Goal: Task Accomplishment & Management: Use online tool/utility

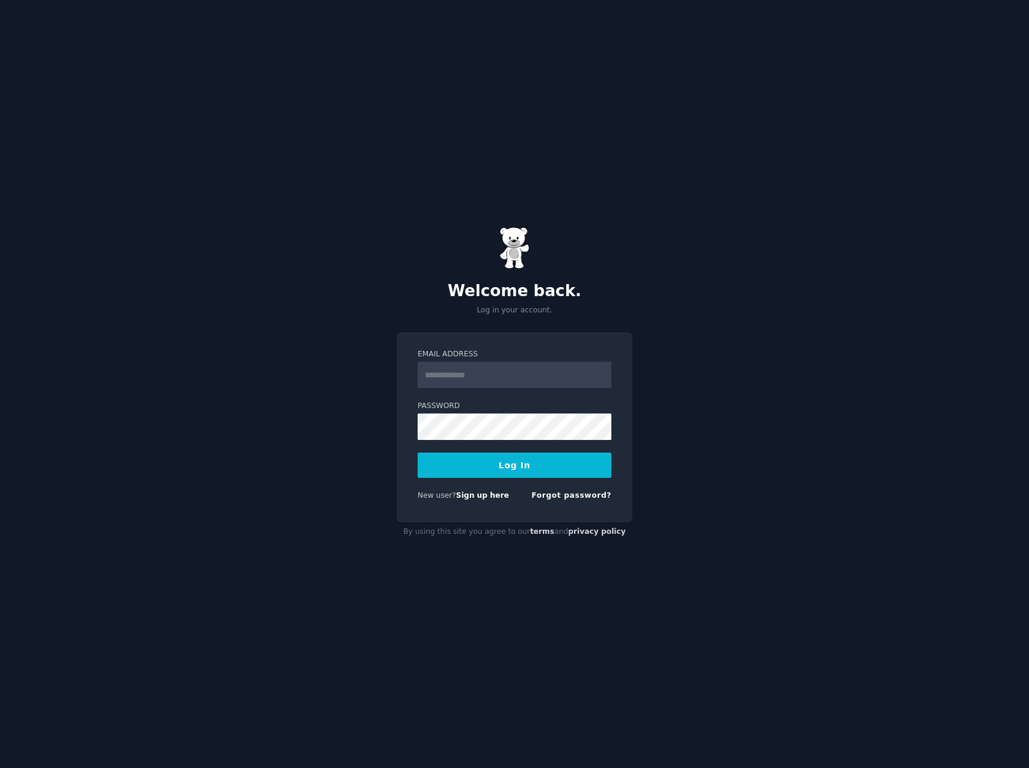
drag, startPoint x: 455, startPoint y: 372, endPoint x: 447, endPoint y: 366, distance: 10.2
click at [447, 366] on input "Email Address" at bounding box center [515, 375] width 194 height 26
type input "**********"
click at [418, 452] on button "Log In" at bounding box center [515, 464] width 194 height 25
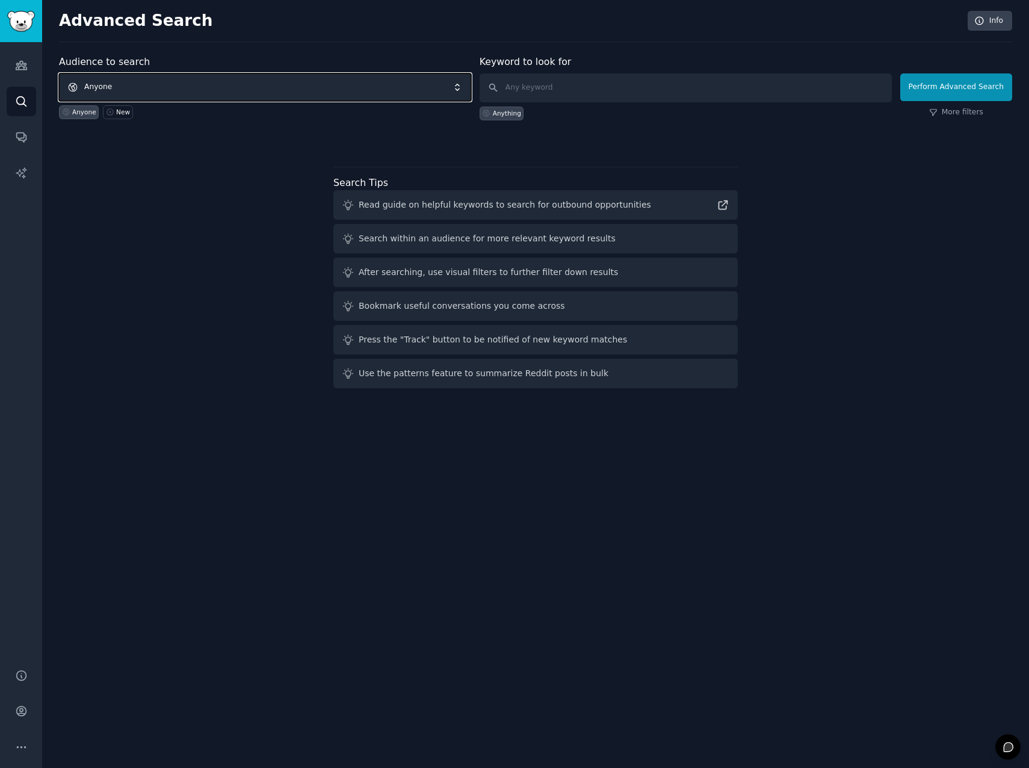
click at [232, 99] on span "Anyone" at bounding box center [265, 87] width 412 height 28
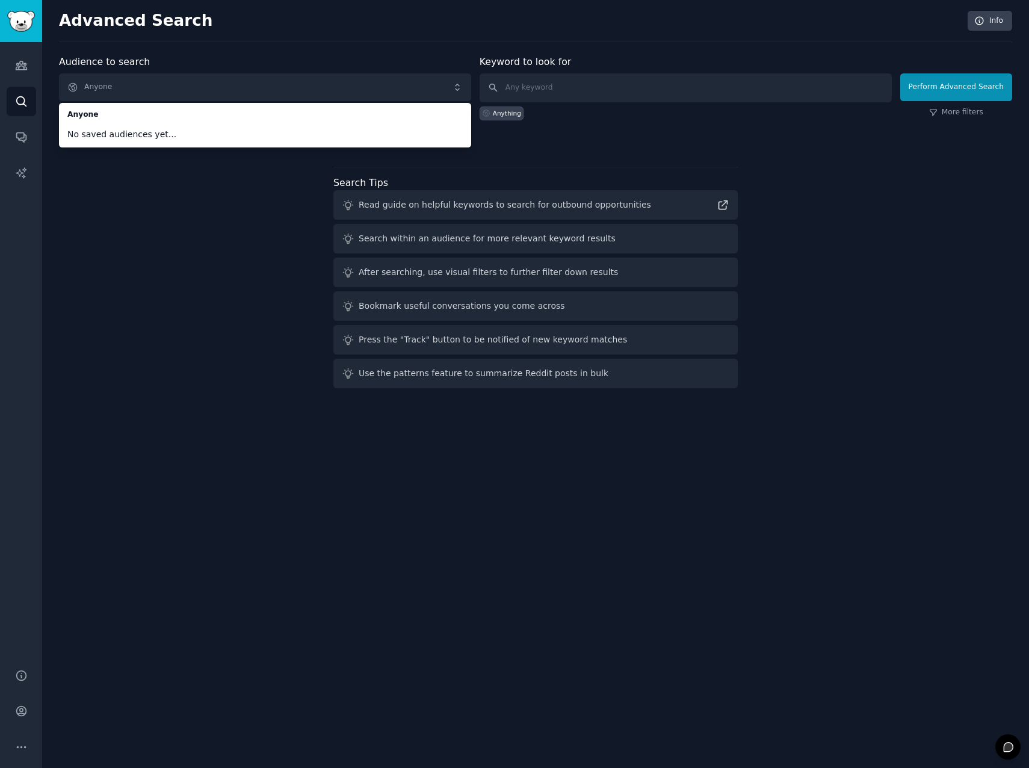
click at [153, 134] on span "No saved audiences yet..." at bounding box center [264, 134] width 395 height 13
click at [139, 210] on div "Audience to search Anyone Anyone No saved audiences yet... Anyone New Keyword t…" at bounding box center [535, 224] width 953 height 338
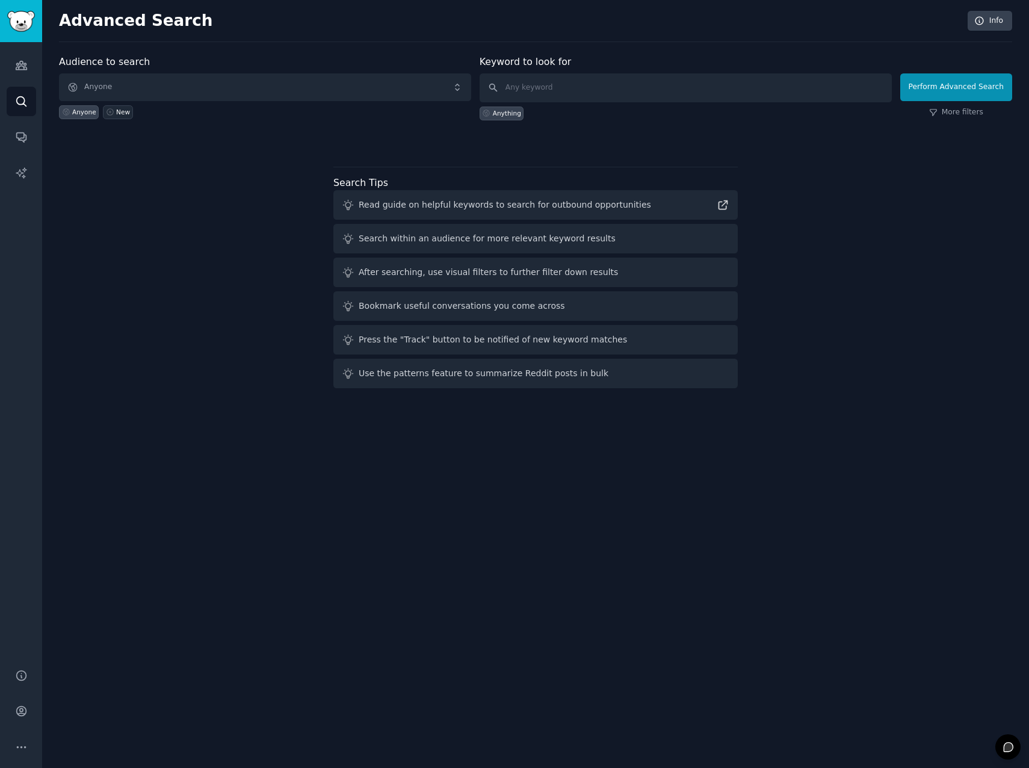
click at [107, 113] on icon at bounding box center [109, 112] width 7 height 7
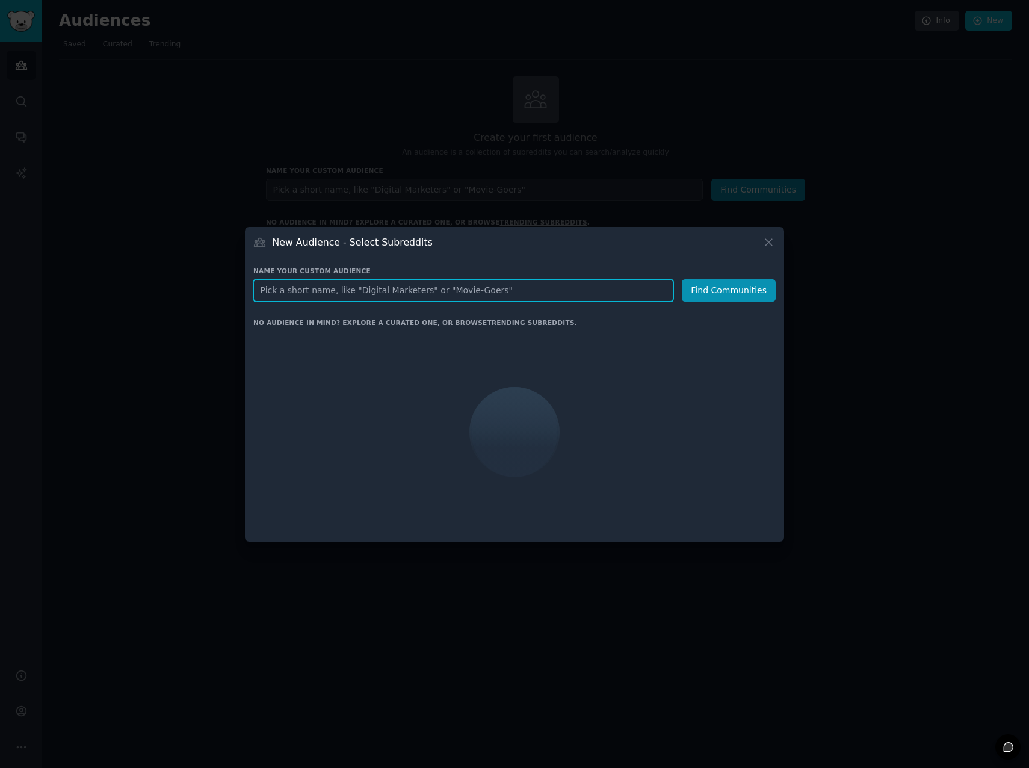
click at [324, 291] on input "text" at bounding box center [463, 290] width 420 height 22
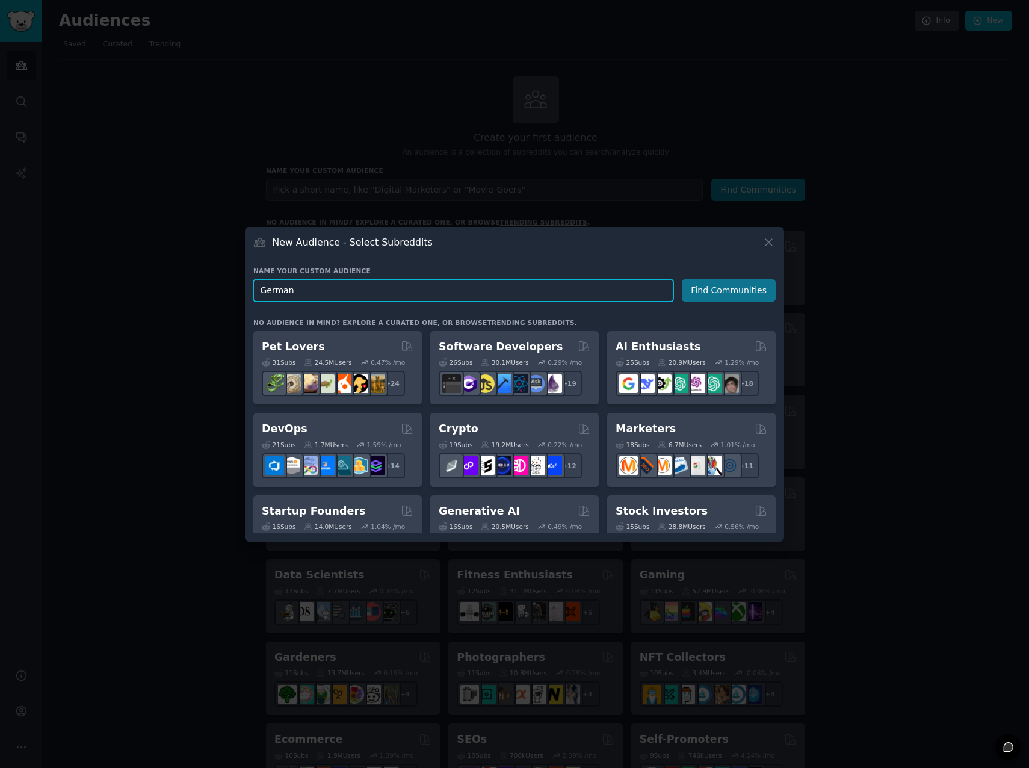
type input "German"
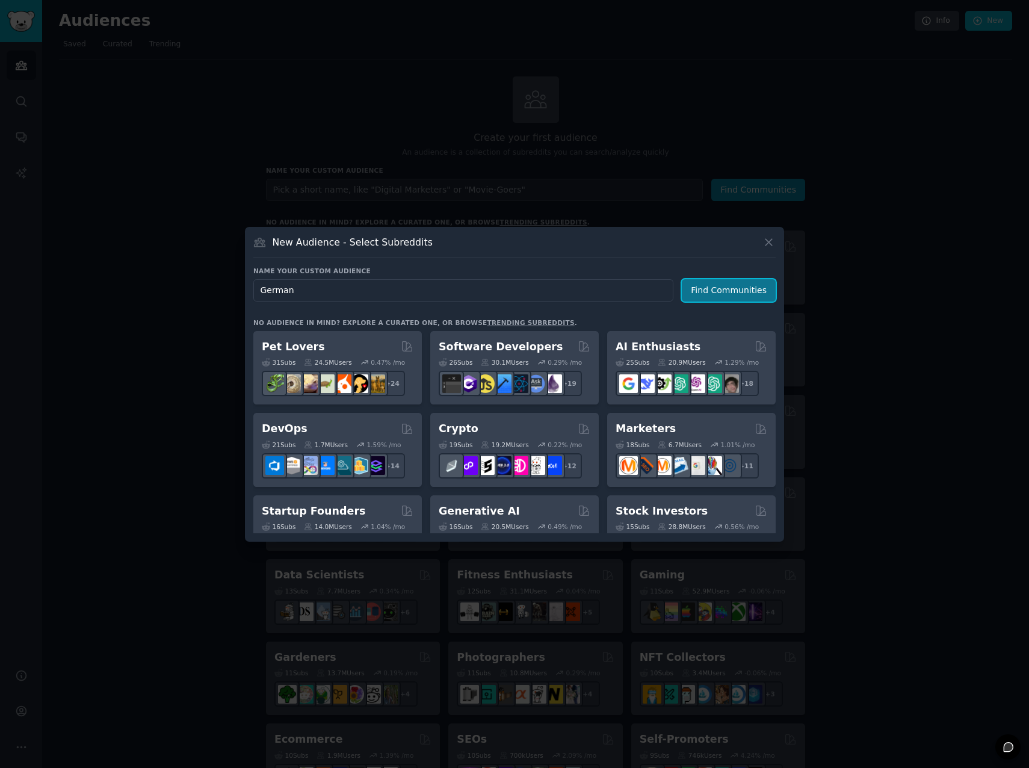
click at [724, 284] on button "Find Communities" at bounding box center [729, 290] width 94 height 22
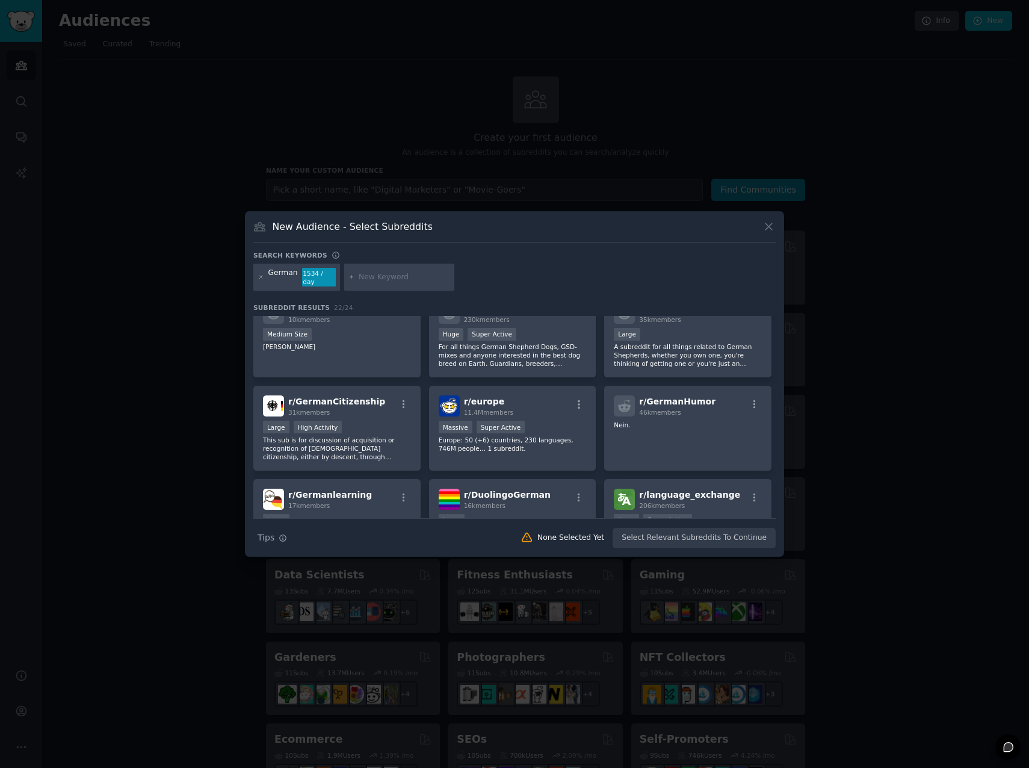
scroll to position [120, 0]
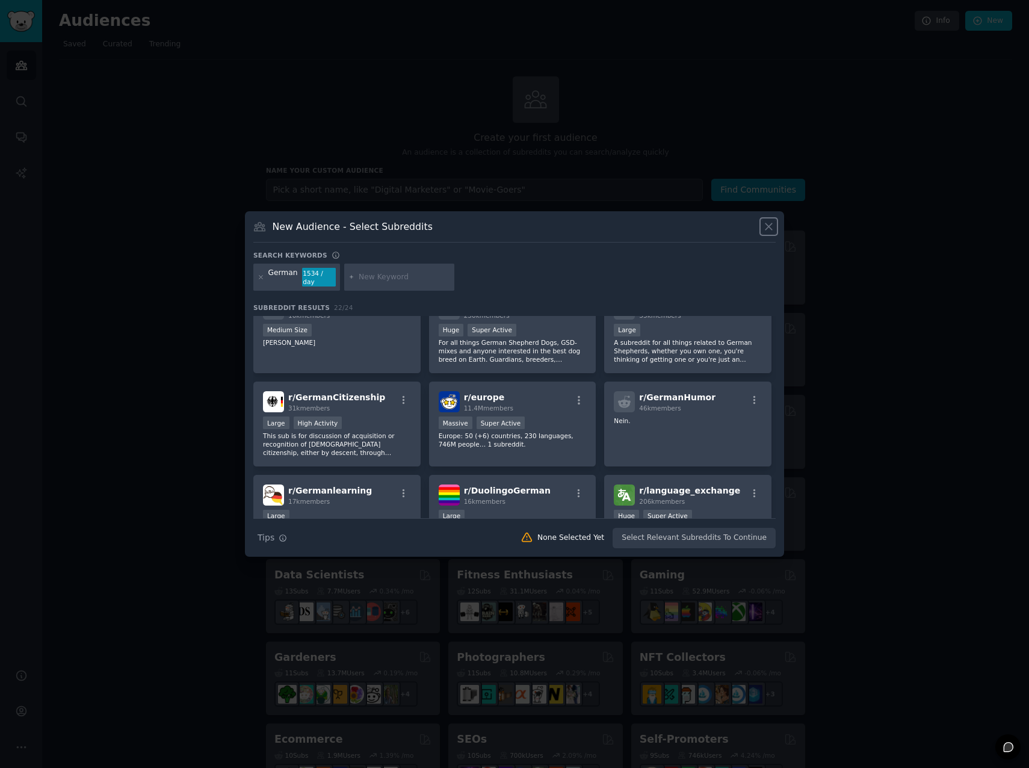
click at [770, 227] on icon at bounding box center [768, 226] width 13 height 13
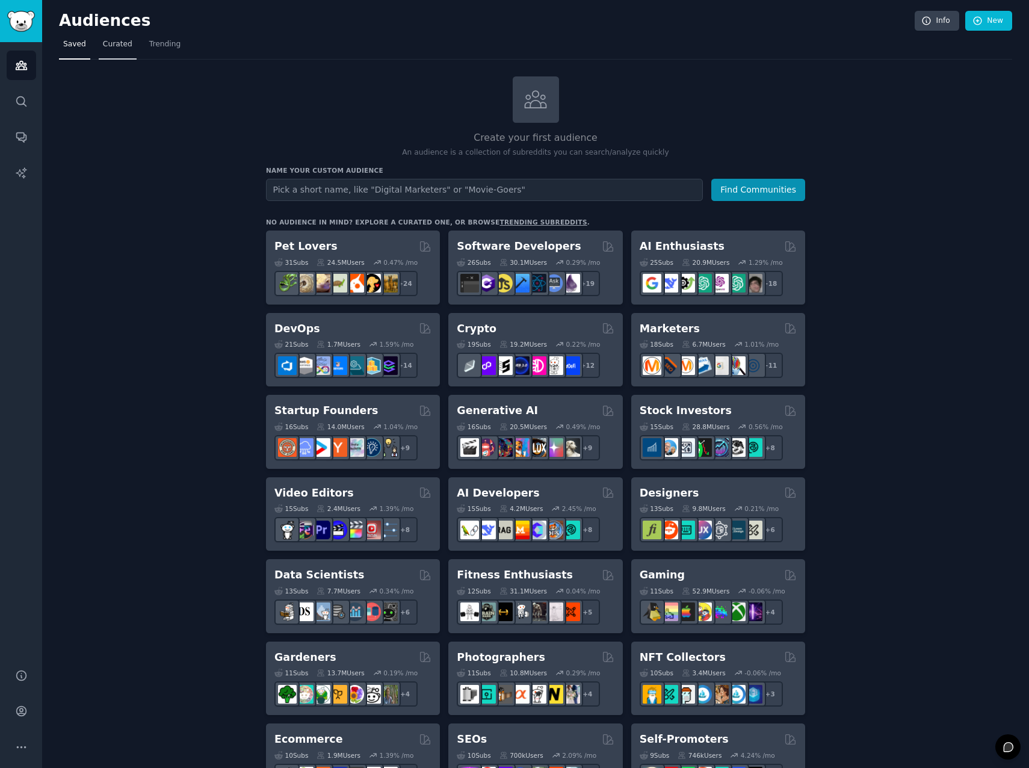
click at [113, 51] on link "Curated" at bounding box center [118, 47] width 38 height 25
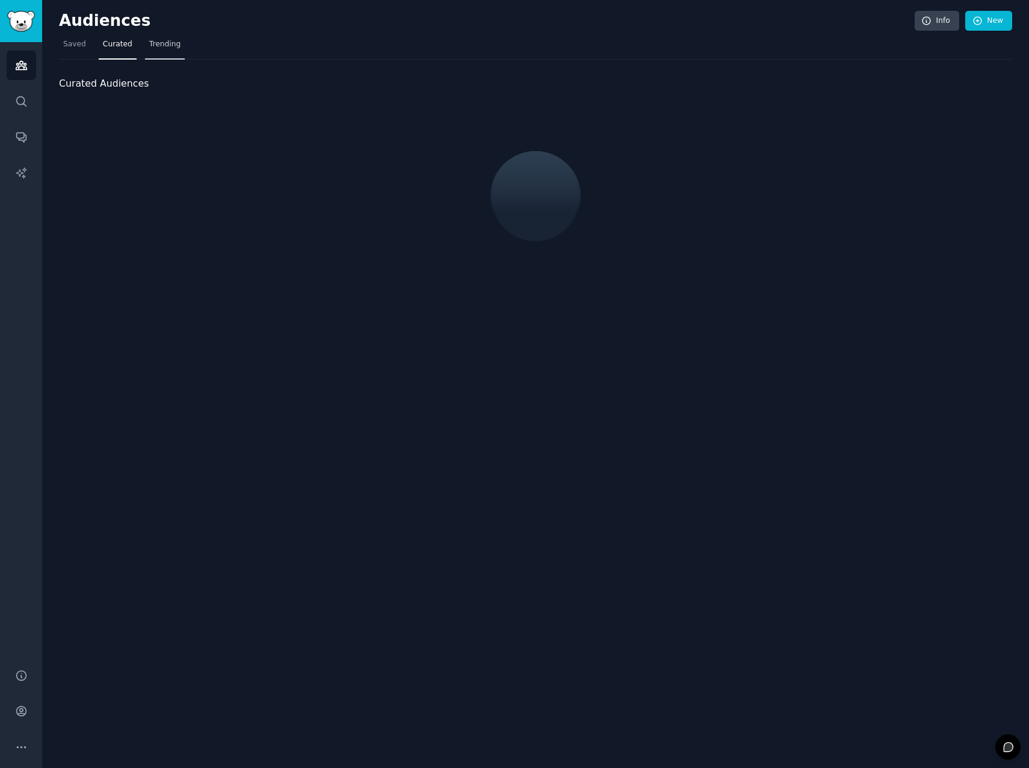
click at [159, 49] on span "Trending" at bounding box center [164, 44] width 31 height 11
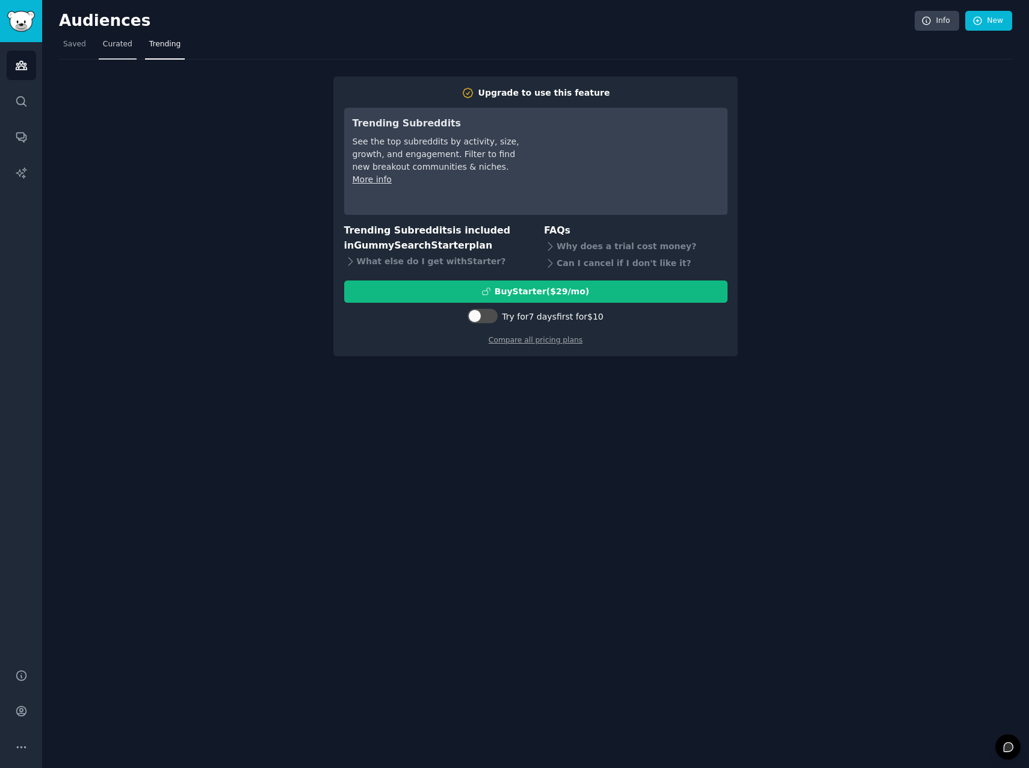
click at [105, 38] on link "Curated" at bounding box center [118, 47] width 38 height 25
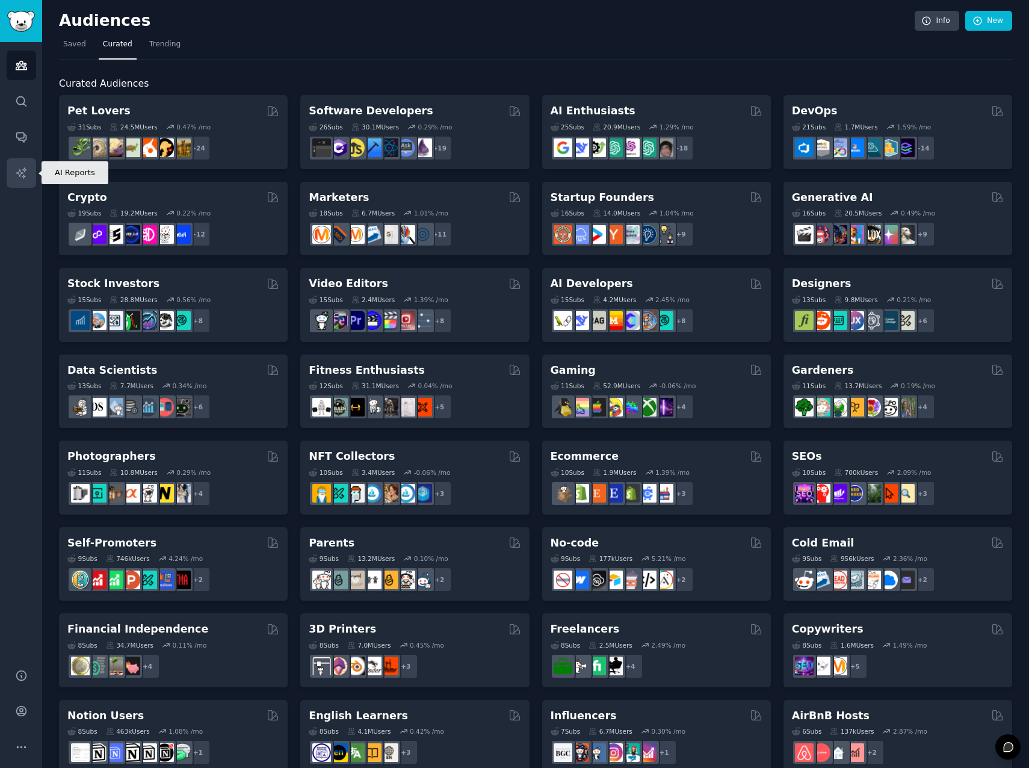
click at [29, 177] on link "AI Reports" at bounding box center [21, 172] width 29 height 29
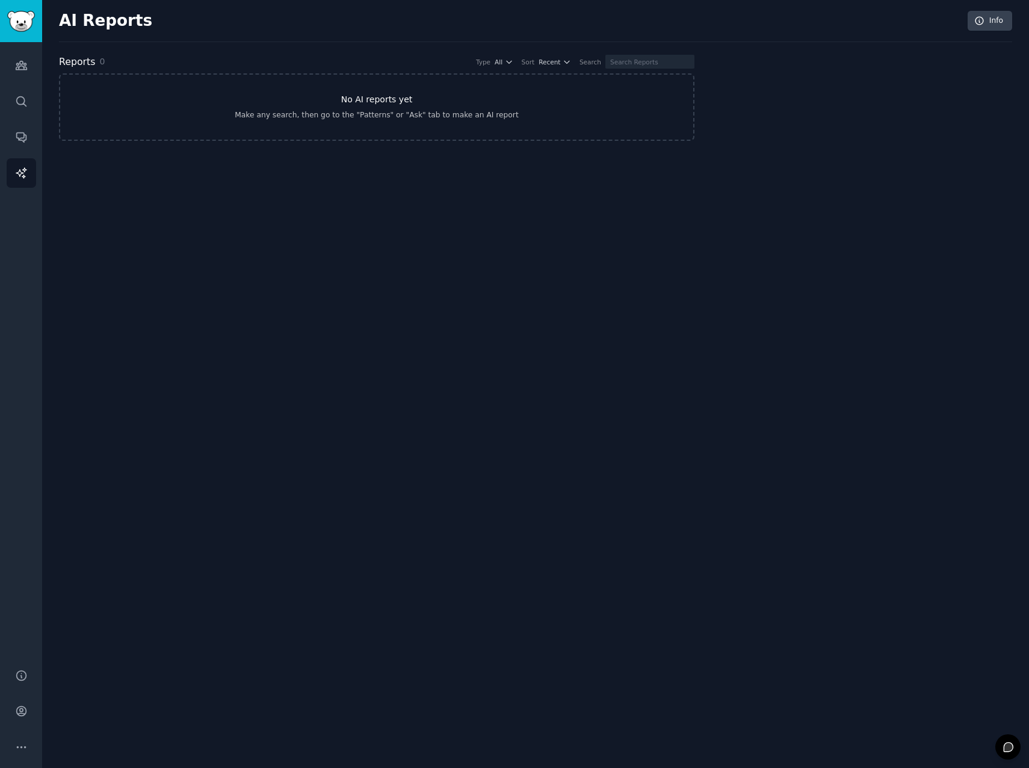
click at [257, 102] on link "No AI reports yet Make any search, then go to the "Patterns" or "Ask" tab to ma…" at bounding box center [376, 106] width 635 height 67
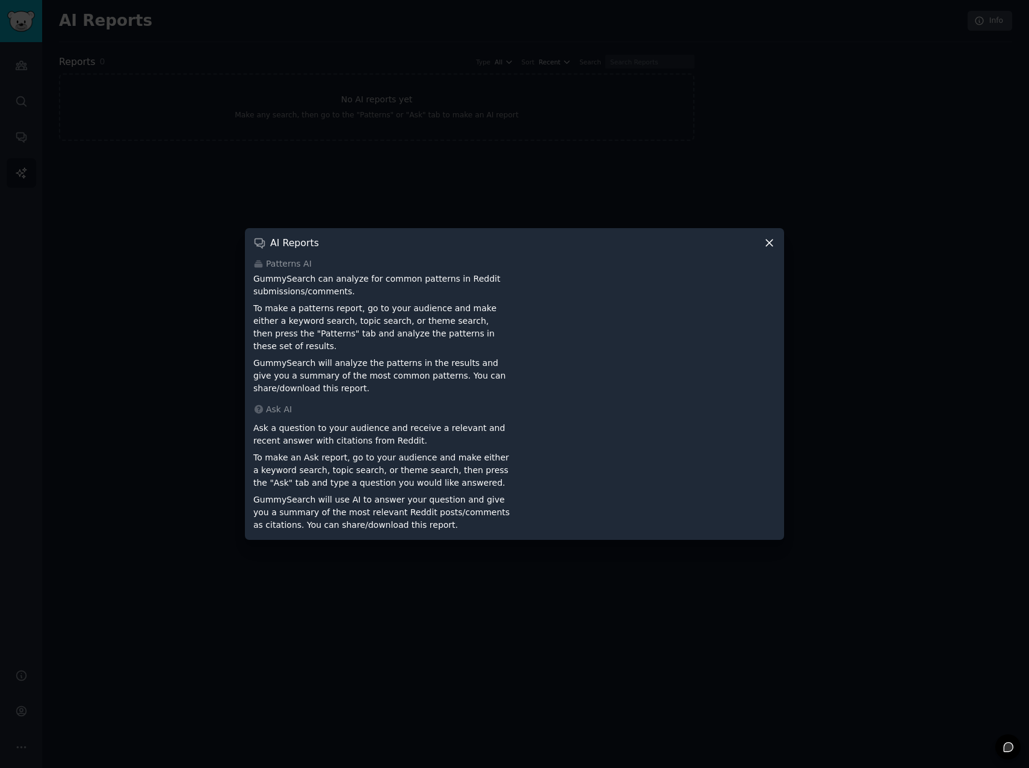
click at [771, 249] on icon at bounding box center [769, 242] width 13 height 13
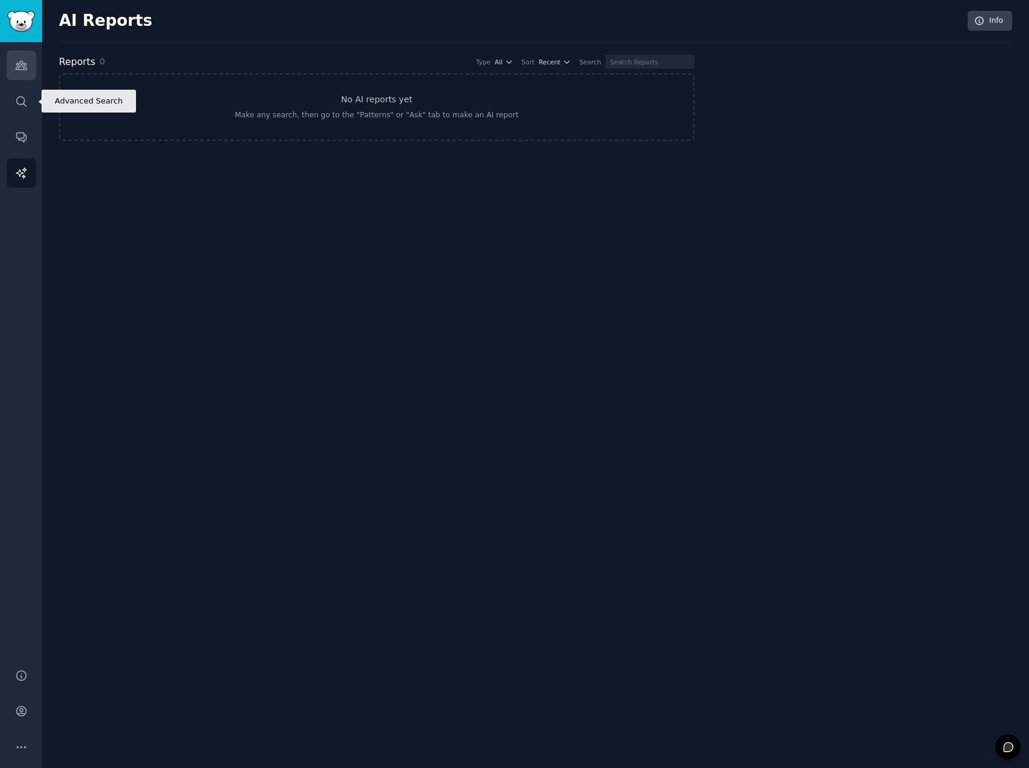
click at [18, 76] on link "Audiences" at bounding box center [21, 65] width 29 height 29
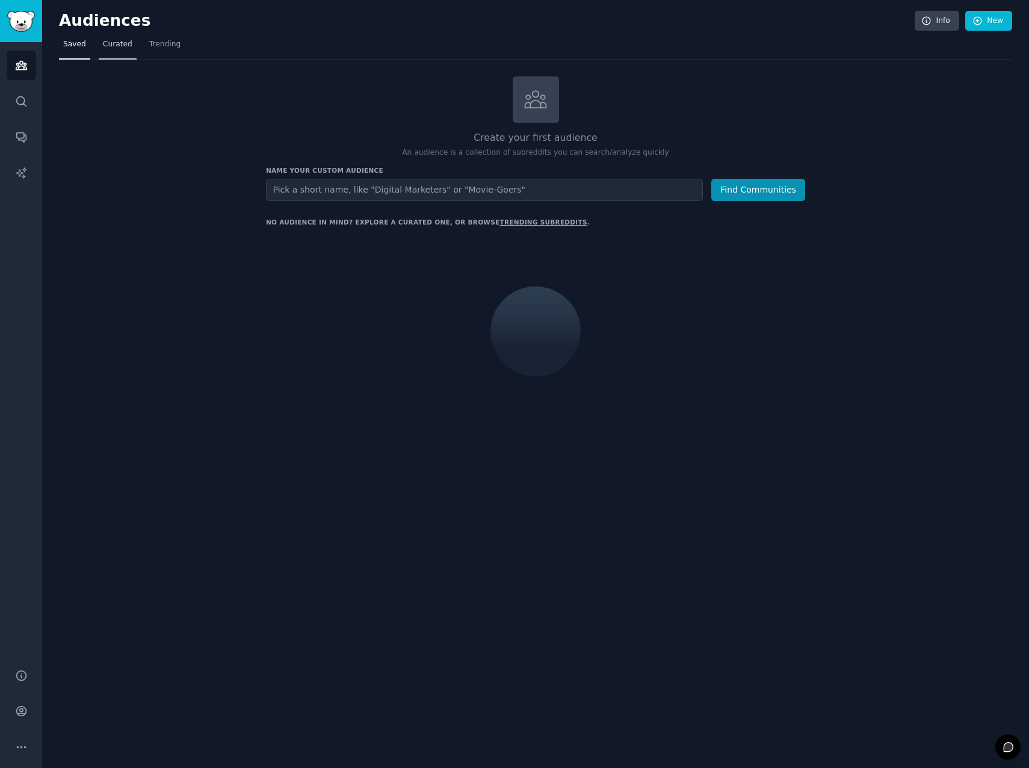
click at [109, 40] on span "Curated" at bounding box center [117, 44] width 29 height 11
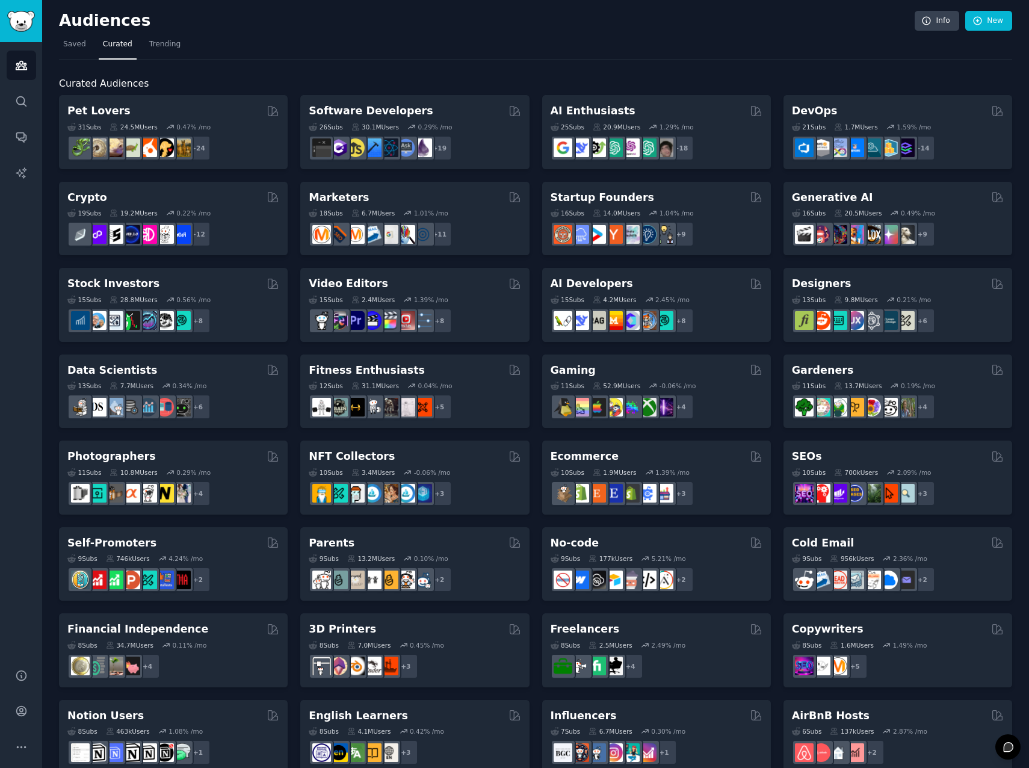
click at [58, 45] on div "Audiences Info New Saved Curated Trending Curated Audiences Pet Lovers 31 Sub s…" at bounding box center [535, 481] width 987 height 963
click at [66, 45] on span "Saved" at bounding box center [74, 44] width 23 height 11
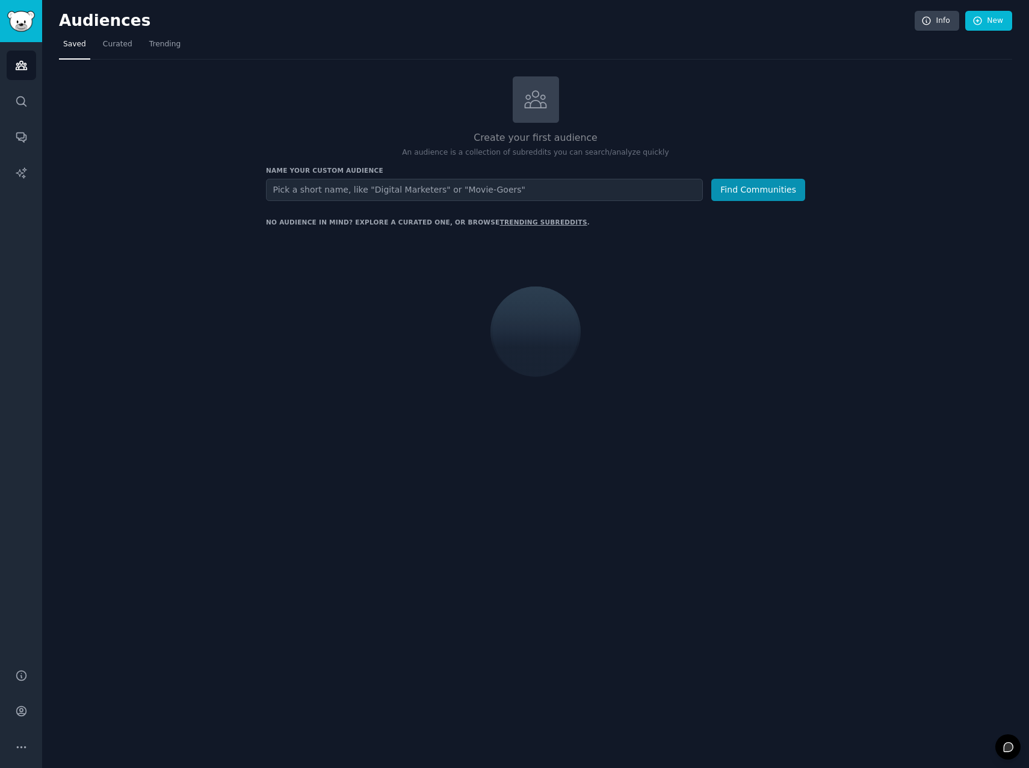
click at [419, 192] on input "text" at bounding box center [484, 190] width 437 height 22
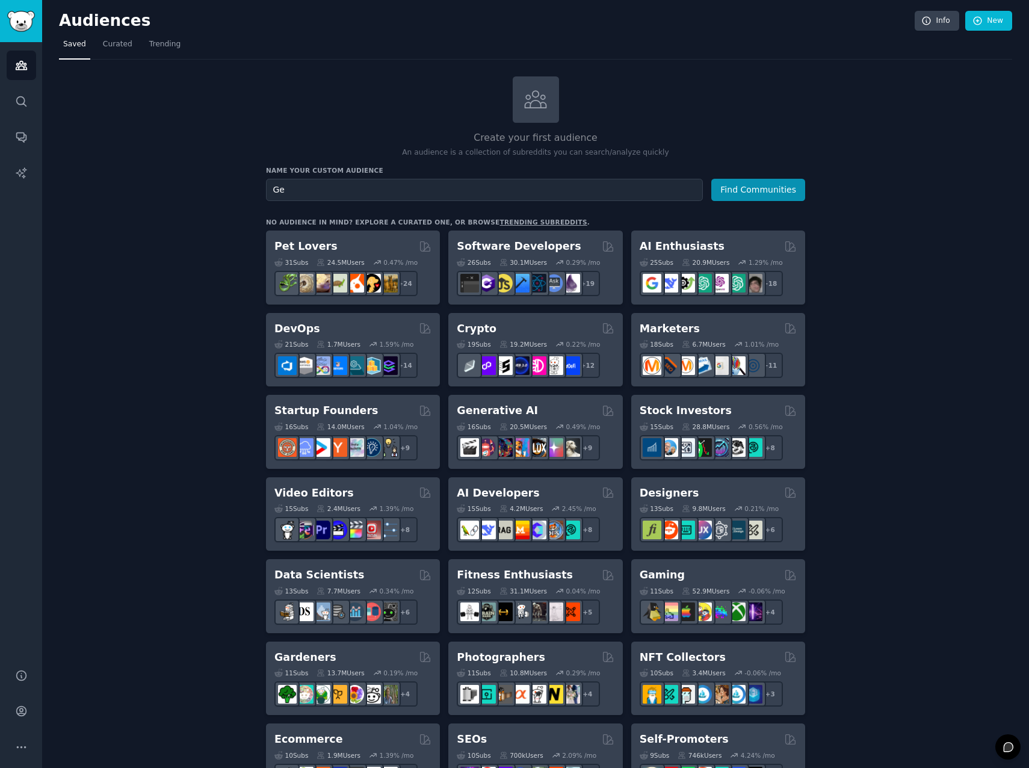
type input "G"
type input "Bürokratie"
click at [711, 179] on button "Find Communities" at bounding box center [758, 190] width 94 height 22
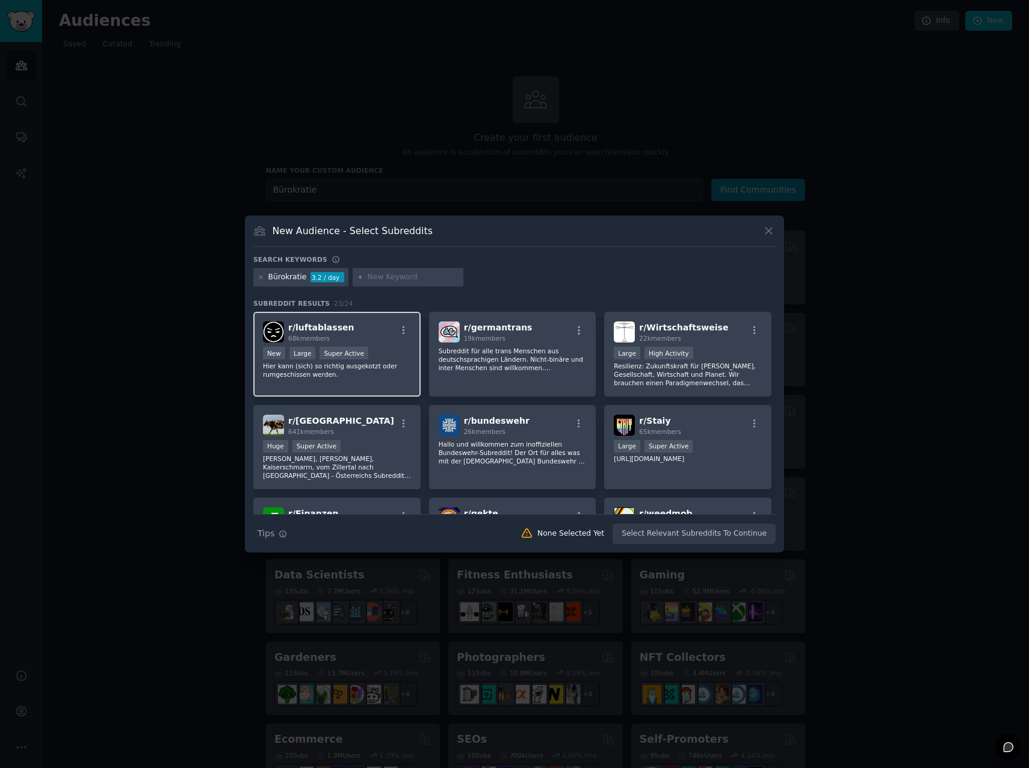
click at [324, 336] on span "68k members" at bounding box center [309, 338] width 42 height 7
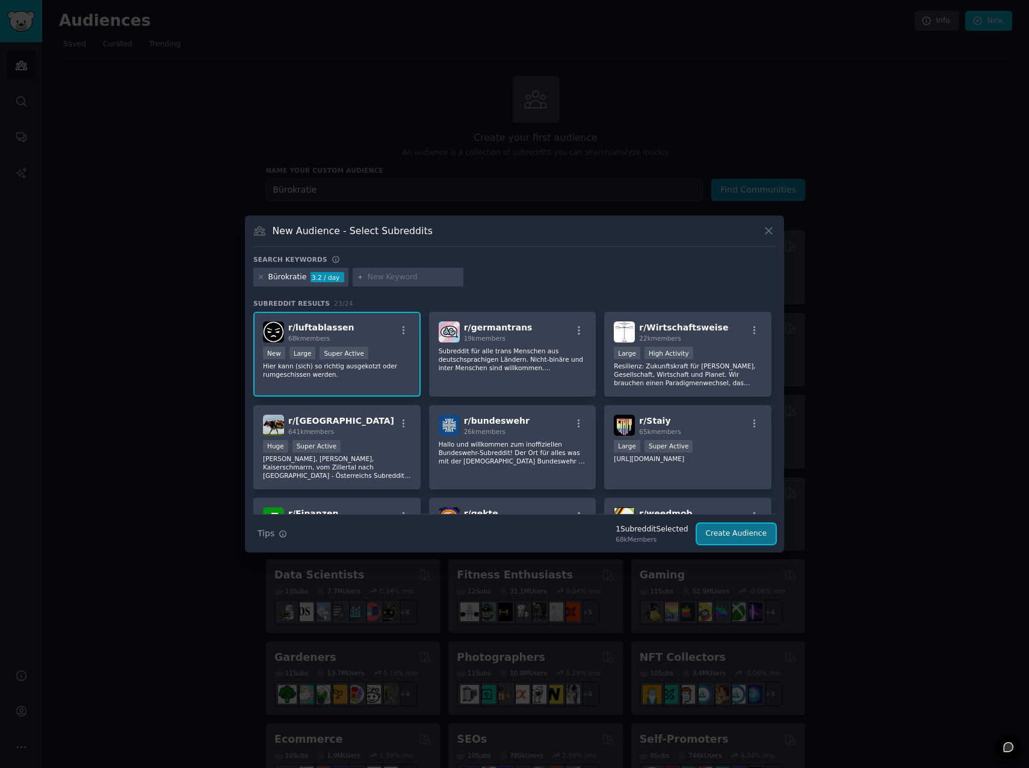
click at [724, 540] on button "Create Audience" at bounding box center [736, 533] width 79 height 20
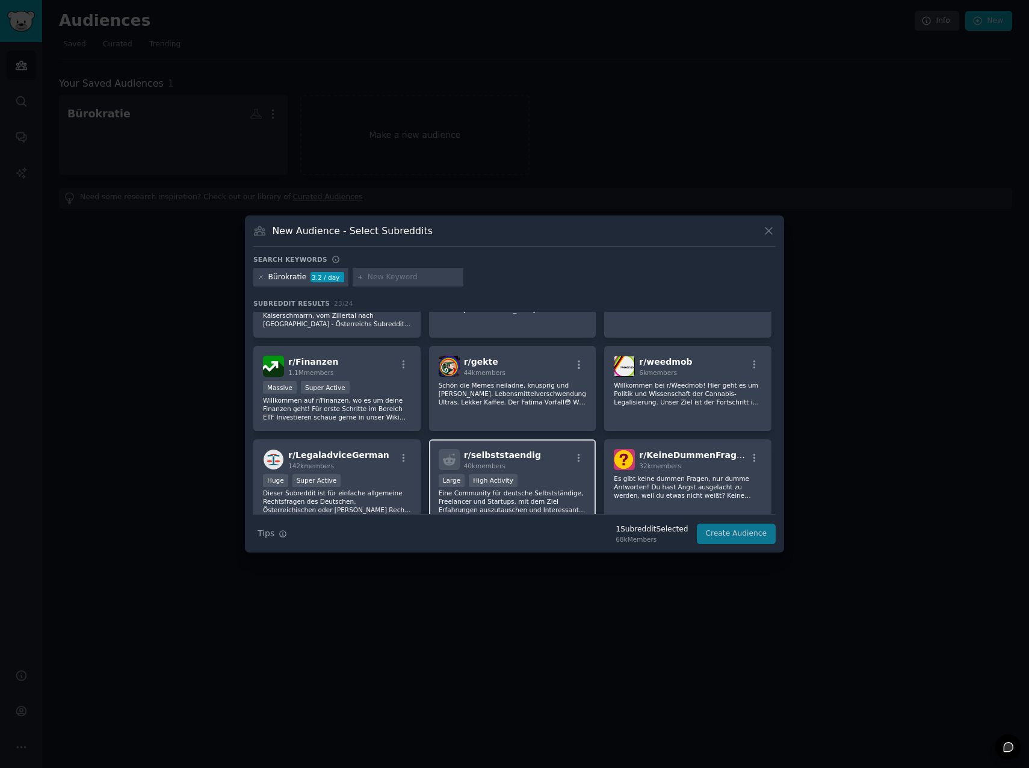
scroll to position [181, 0]
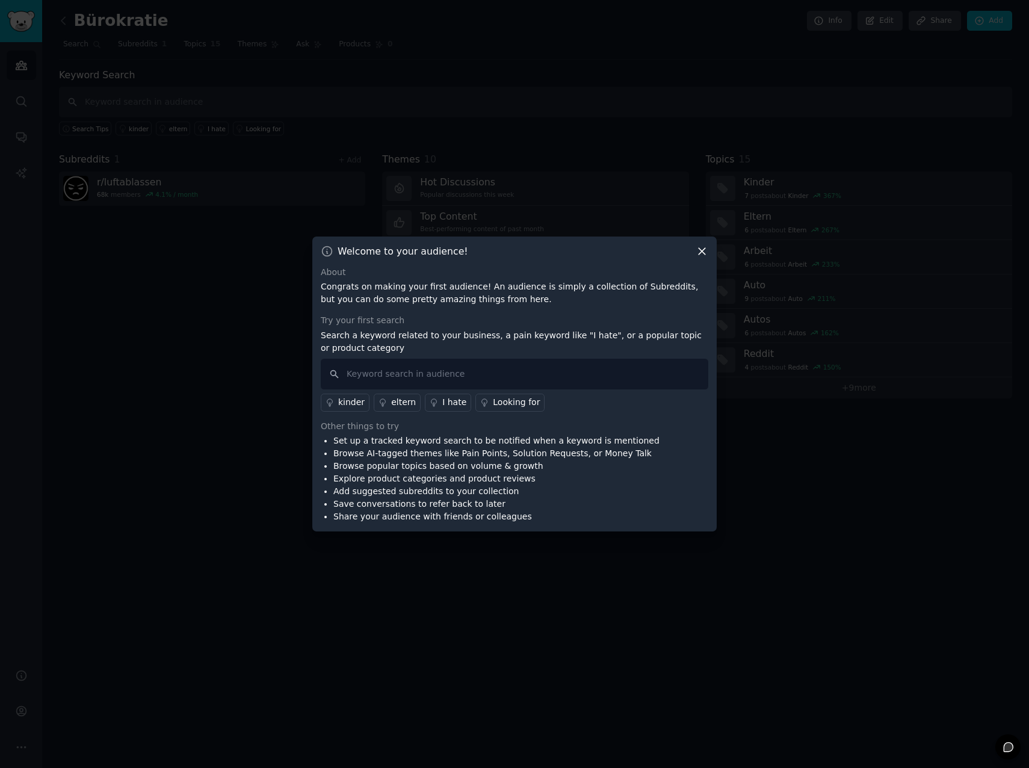
click at [702, 249] on icon at bounding box center [702, 251] width 13 height 13
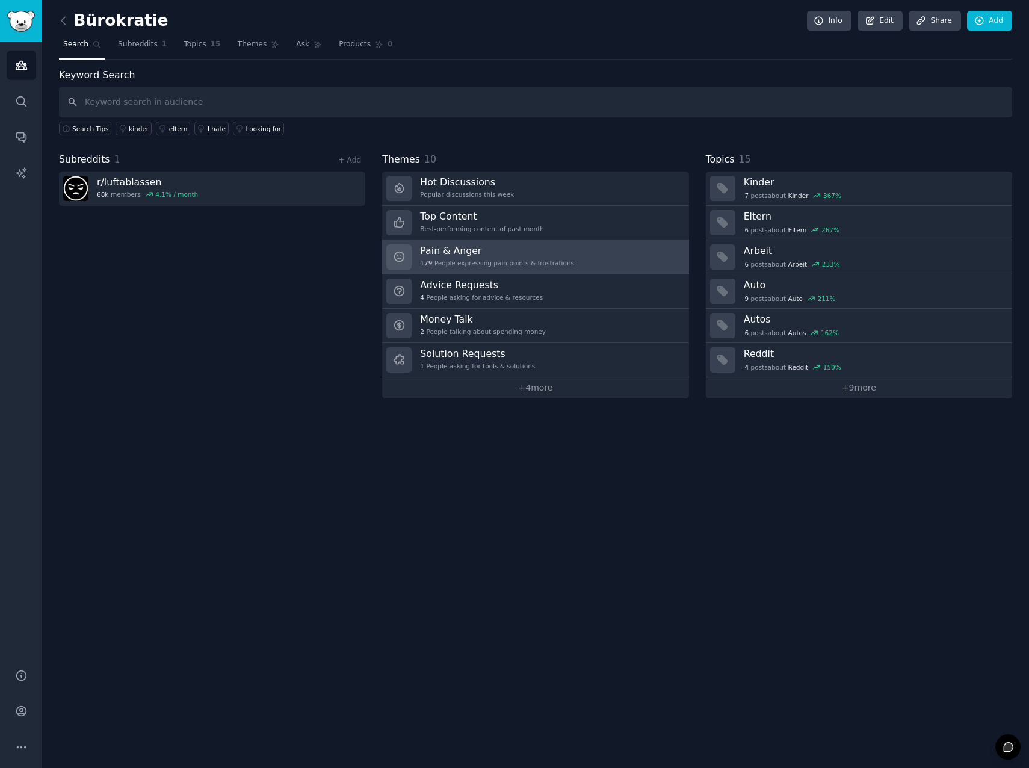
click at [445, 250] on h3 "Pain & Anger" at bounding box center [497, 250] width 154 height 13
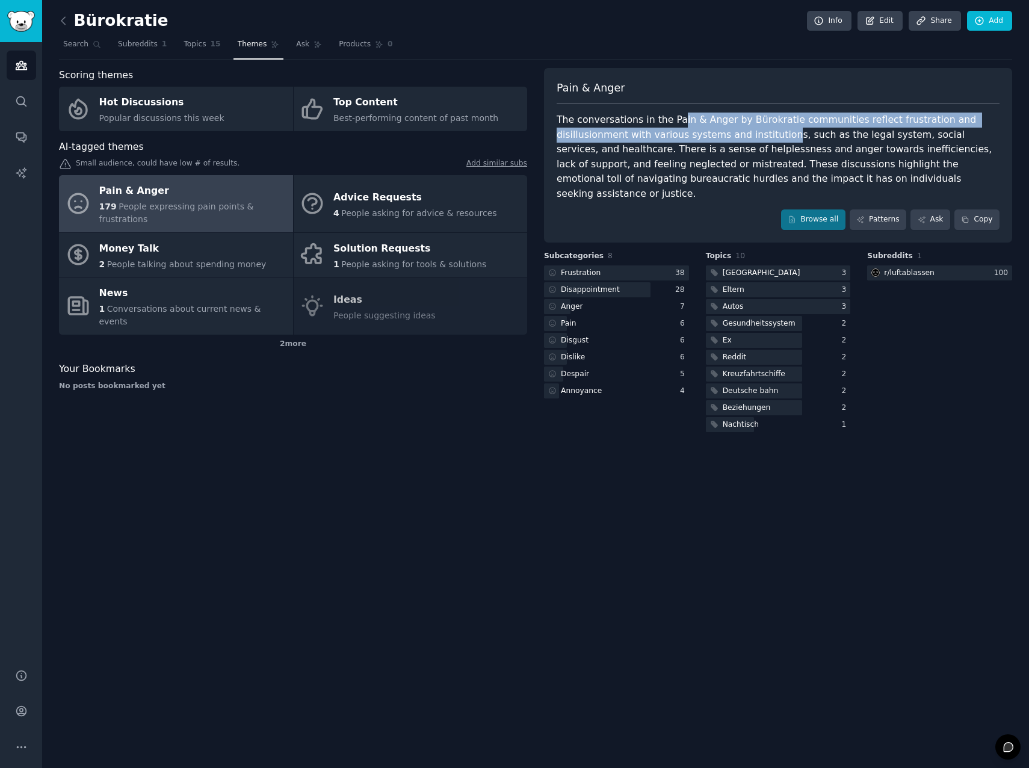
drag, startPoint x: 670, startPoint y: 117, endPoint x: 707, endPoint y: 133, distance: 40.5
click at [707, 133] on div "The conversations in the Pain & Anger by Bürokratie communities reflect frustra…" at bounding box center [778, 157] width 443 height 88
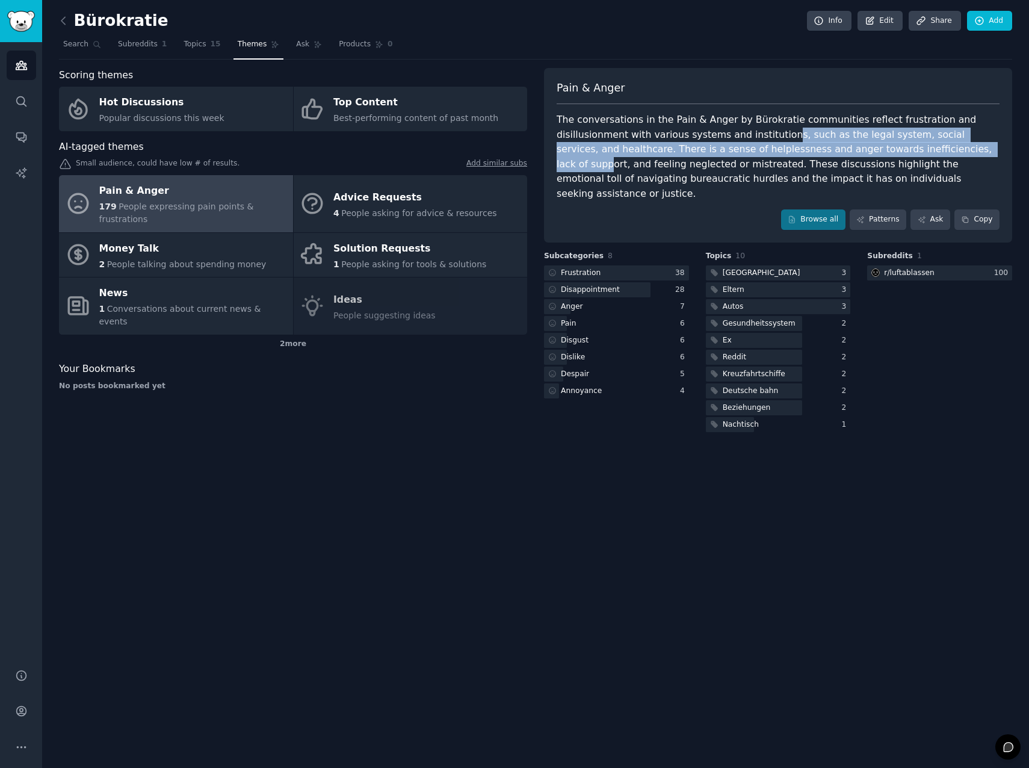
drag, startPoint x: 704, startPoint y: 133, endPoint x: 838, endPoint y: 146, distance: 134.2
click at [838, 146] on div "The conversations in the Pain & Anger by Bürokratie communities reflect frustra…" at bounding box center [778, 157] width 443 height 88
drag, startPoint x: 838, startPoint y: 146, endPoint x: 750, endPoint y: 146, distance: 87.8
click at [750, 146] on div "The conversations in the Pain & Anger by Bürokratie communities reflect frustra…" at bounding box center [778, 157] width 443 height 88
click at [750, 152] on div "The conversations in the Pain & Anger by Bürokratie communities reflect frustra…" at bounding box center [778, 157] width 443 height 88
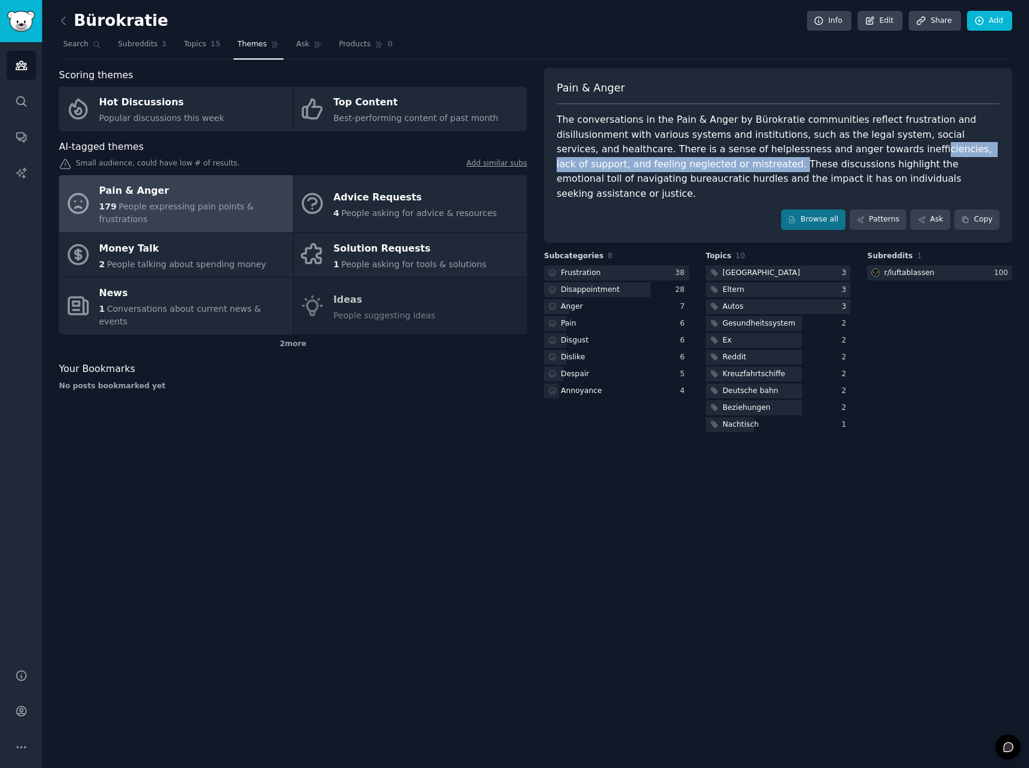
drag, startPoint x: 750, startPoint y: 152, endPoint x: 607, endPoint y: 168, distance: 144.2
click at [607, 168] on div "The conversations in the Pain & Anger by Bürokratie communities reflect frustra…" at bounding box center [778, 157] width 443 height 88
drag, startPoint x: 607, startPoint y: 168, endPoint x: 627, endPoint y: 171, distance: 20.1
click at [627, 171] on div "The conversations in the Pain & Anger by Bürokratie communities reflect frustra…" at bounding box center [778, 157] width 443 height 88
click at [885, 209] on link "Patterns" at bounding box center [878, 219] width 57 height 20
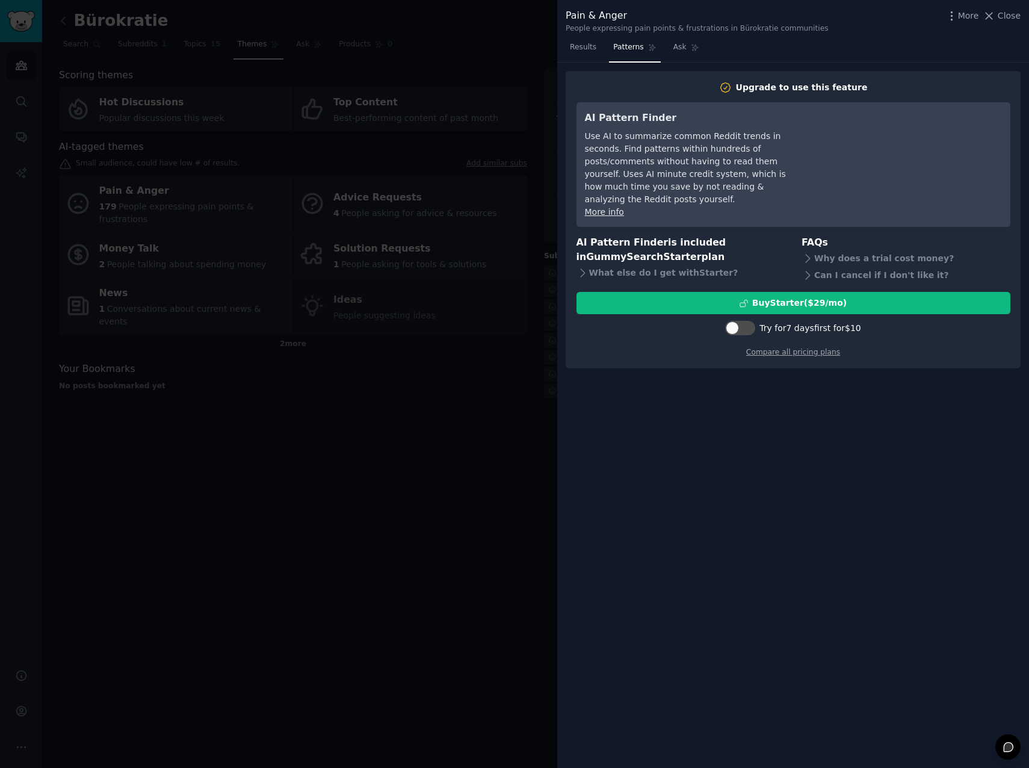
click at [380, 398] on div at bounding box center [514, 384] width 1029 height 768
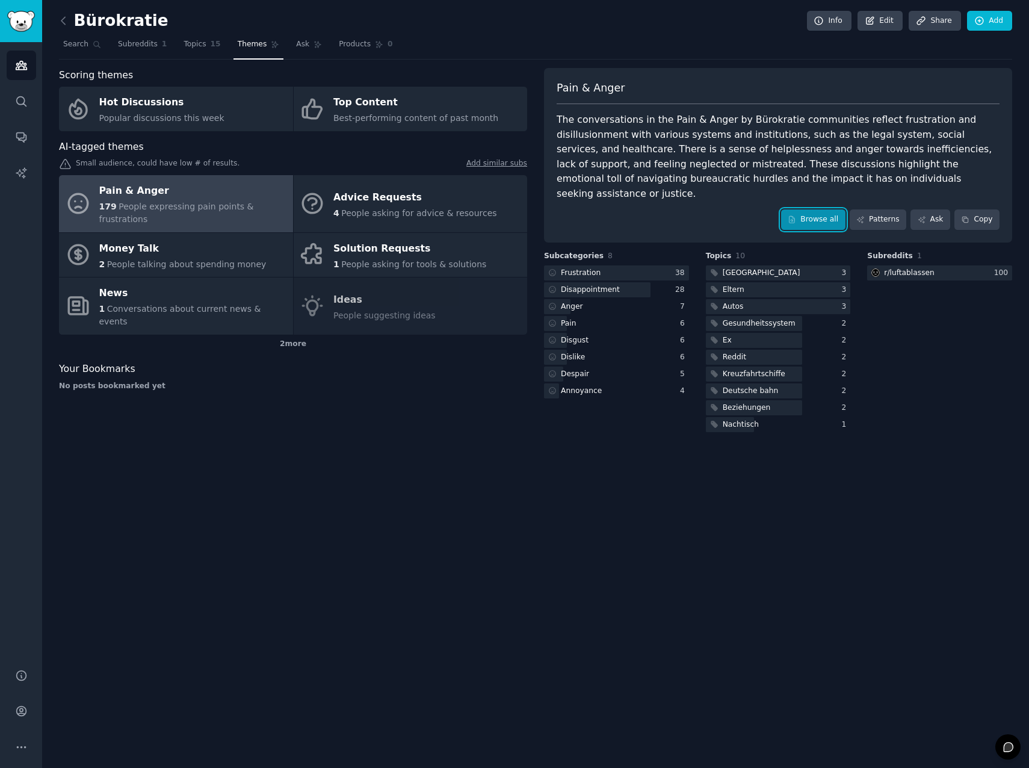
click at [810, 209] on link "Browse all" at bounding box center [813, 219] width 64 height 20
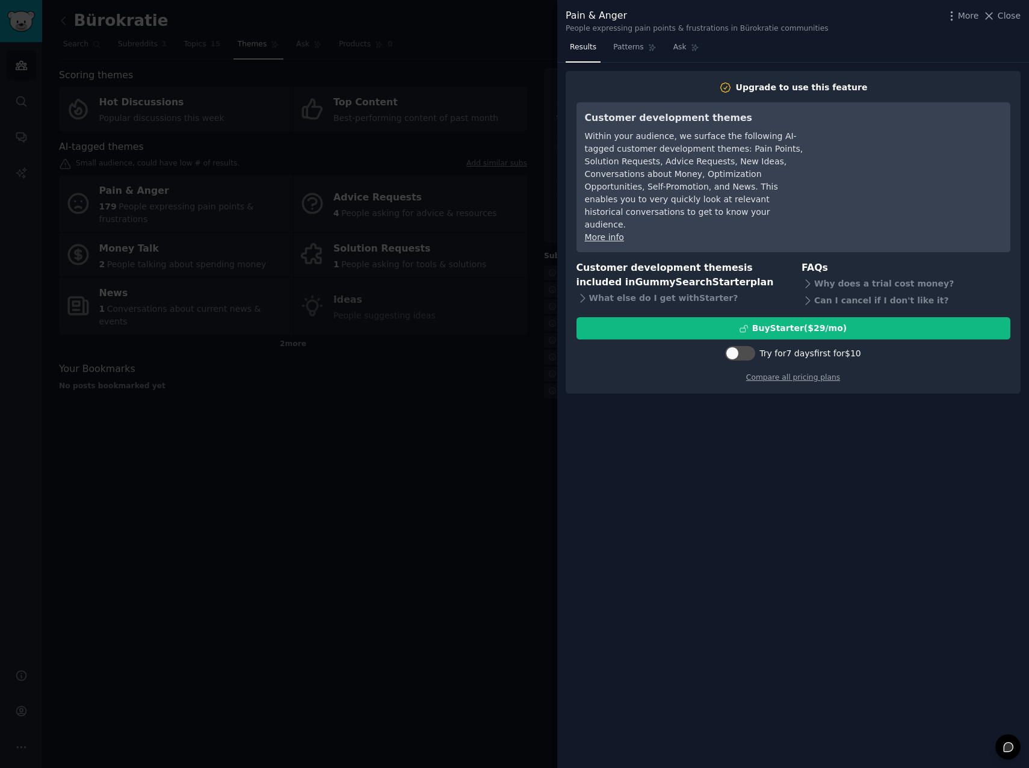
click at [430, 383] on div at bounding box center [514, 384] width 1029 height 768
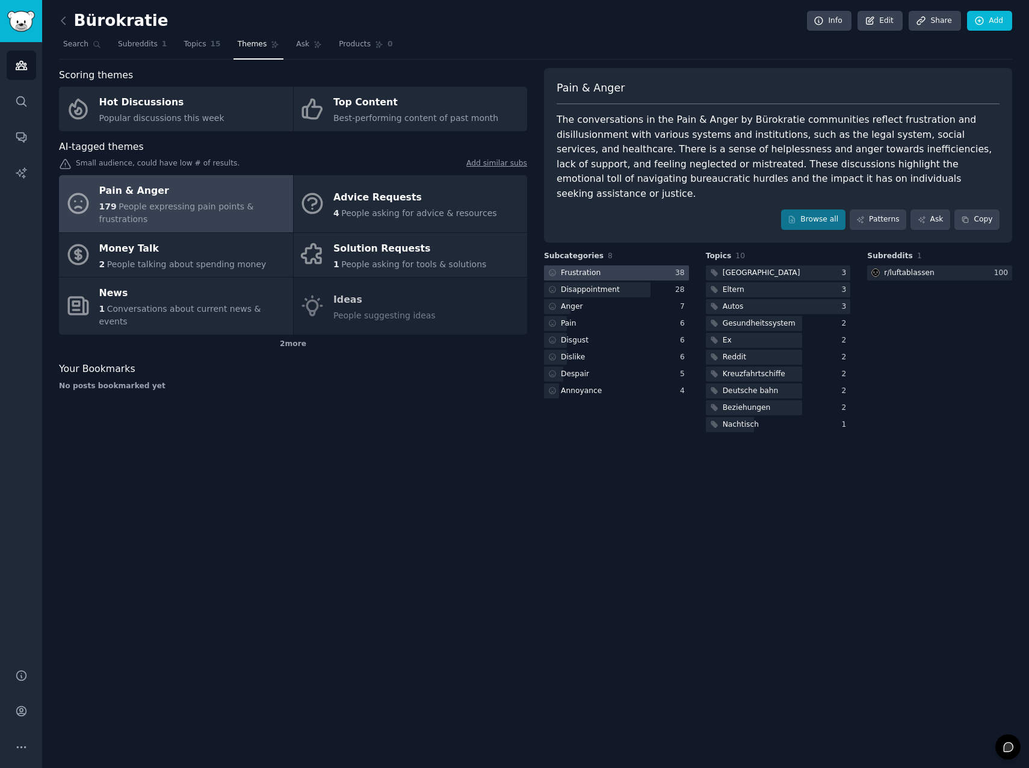
click at [592, 268] on div "Frustration" at bounding box center [581, 273] width 40 height 11
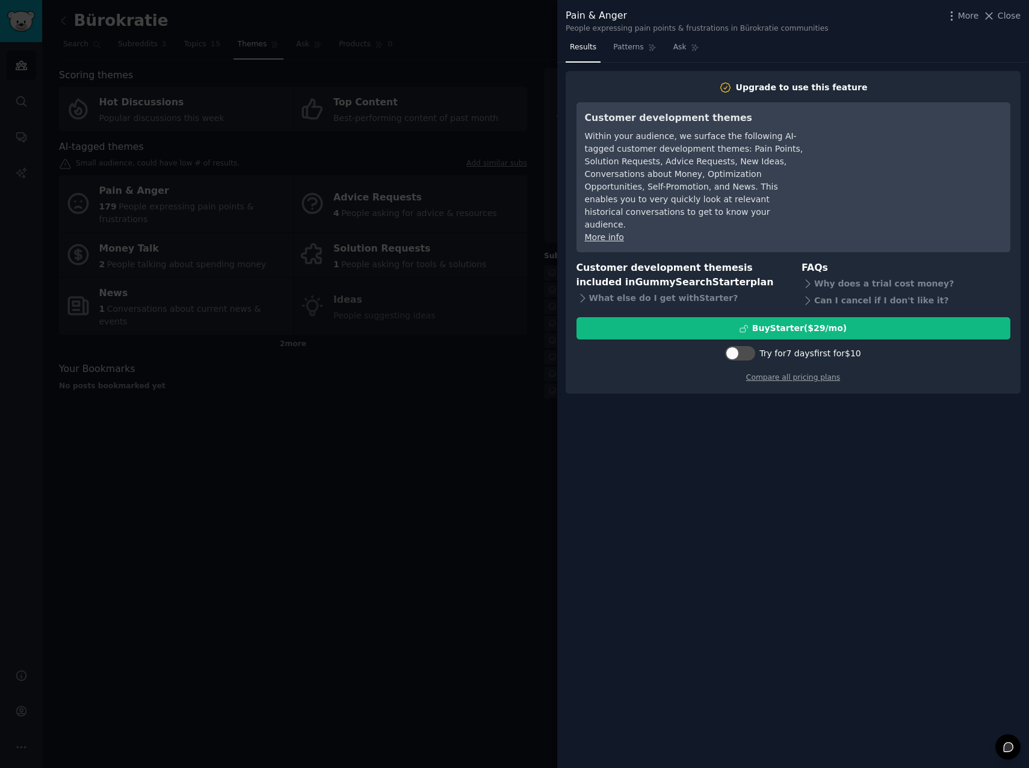
click at [367, 396] on div at bounding box center [514, 384] width 1029 height 768
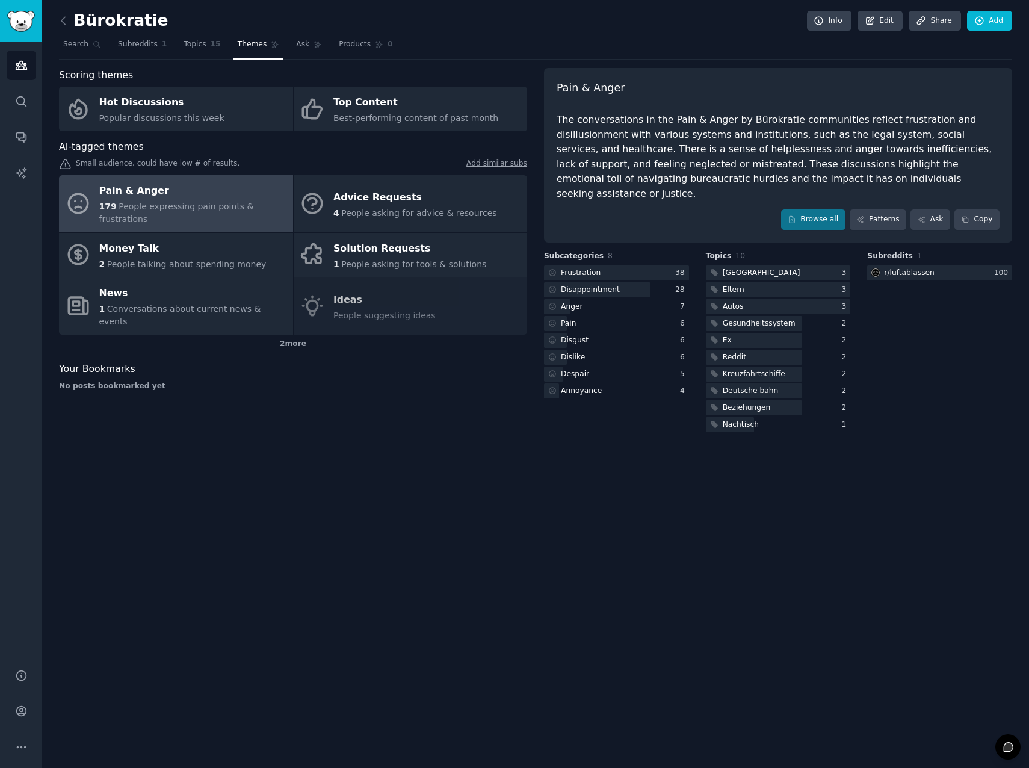
click at [194, 193] on div "Pain & Anger" at bounding box center [193, 191] width 188 height 19
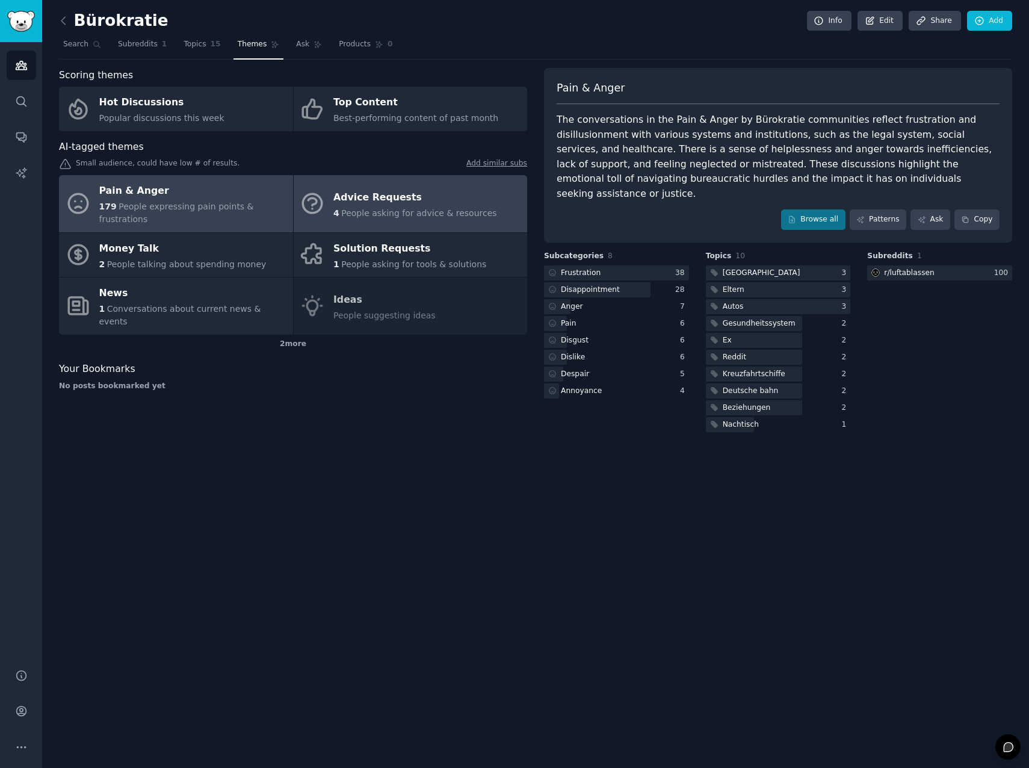
click at [341, 196] on div "Advice Requests" at bounding box center [415, 197] width 164 height 19
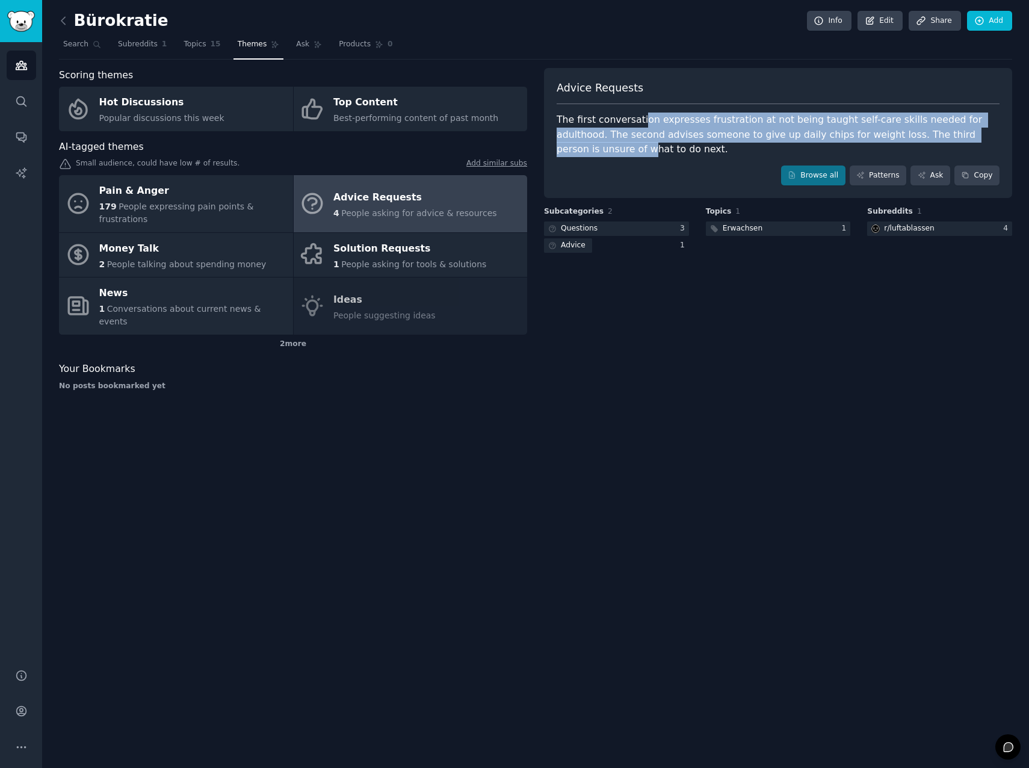
drag, startPoint x: 634, startPoint y: 122, endPoint x: 947, endPoint y: 135, distance: 313.1
click at [947, 135] on div "The first conversation expresses frustration at not being taught self-care skil…" at bounding box center [778, 135] width 443 height 45
click at [643, 118] on div "The first conversation expresses frustration at not being taught self-care skil…" at bounding box center [778, 135] width 443 height 45
click at [644, 130] on div "The first conversation expresses frustration at not being taught self-care skil…" at bounding box center [778, 135] width 443 height 45
click at [644, 135] on div "The first conversation expresses frustration at not being taught self-care skil…" at bounding box center [778, 135] width 443 height 45
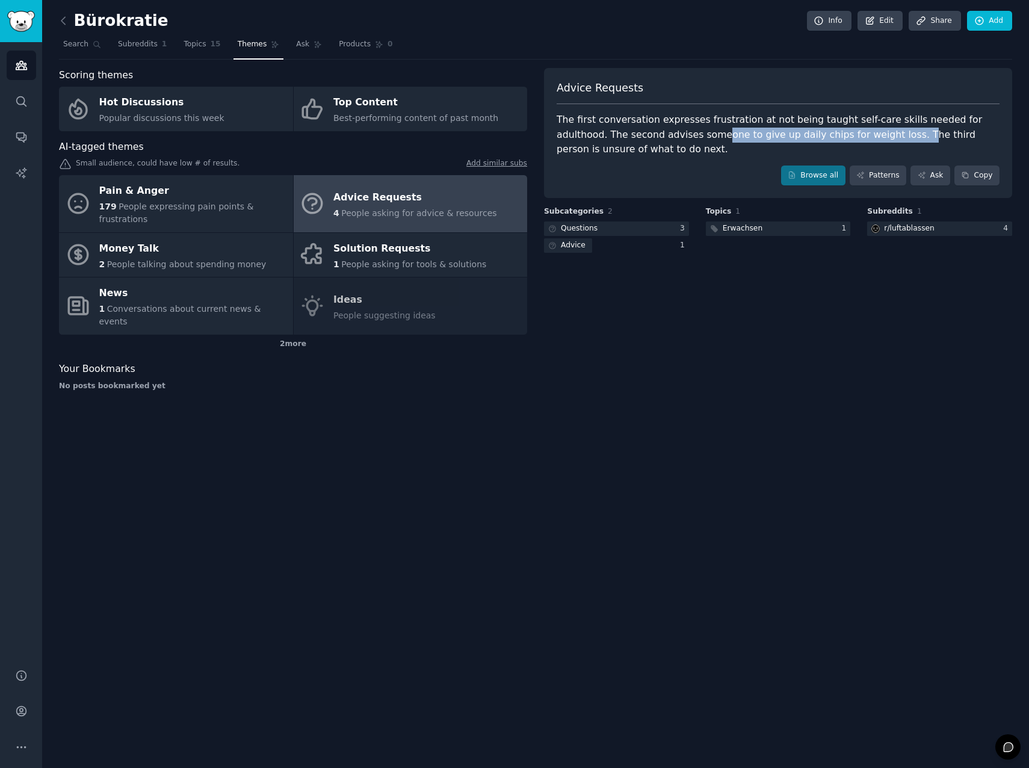
drag, startPoint x: 643, startPoint y: 133, endPoint x: 824, endPoint y: 132, distance: 181.1
click at [824, 132] on div "The first conversation expresses frustration at not being taught self-care skil…" at bounding box center [778, 135] width 443 height 45
drag, startPoint x: 824, startPoint y: 132, endPoint x: 770, endPoint y: 132, distance: 54.2
click at [770, 132] on div "The first conversation expresses frustration at not being taught self-care skil…" at bounding box center [778, 135] width 443 height 45
drag, startPoint x: 848, startPoint y: 135, endPoint x: 909, endPoint y: 150, distance: 61.9
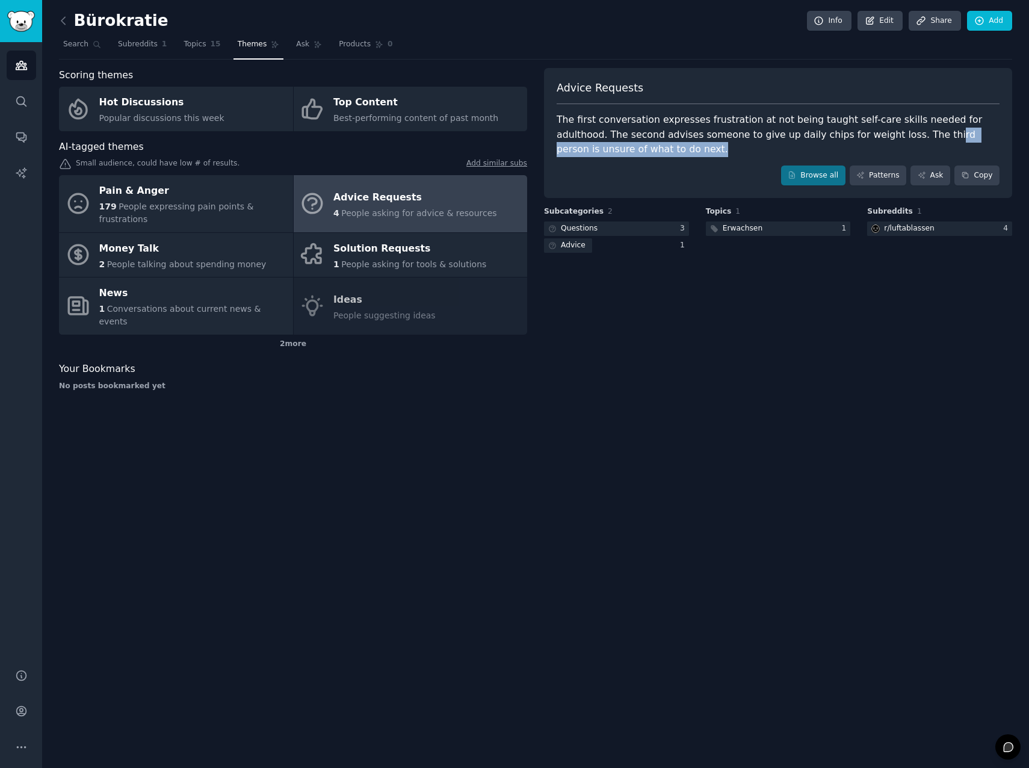
click at [909, 150] on div "The first conversation expresses frustration at not being taught self-care skil…" at bounding box center [778, 135] width 443 height 45
click at [342, 242] on div "Solution Requests" at bounding box center [409, 248] width 153 height 19
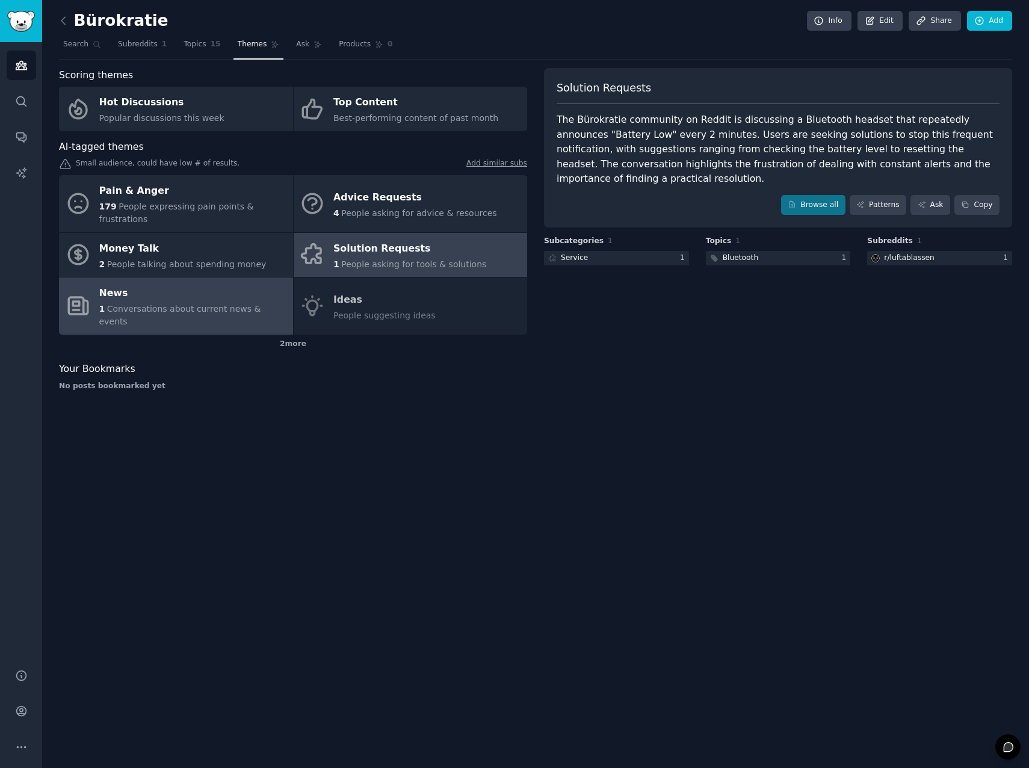
click at [186, 284] on div "News" at bounding box center [193, 293] width 188 height 19
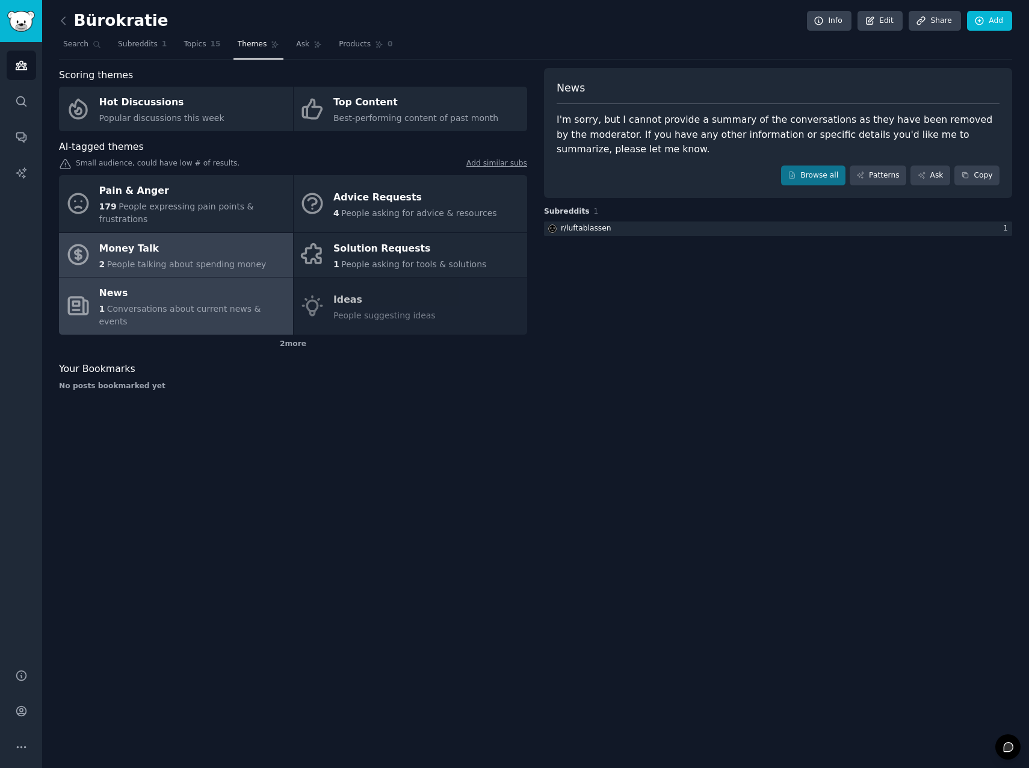
click at [184, 258] on link "Money Talk 2 People talking about spending money" at bounding box center [176, 255] width 234 height 45
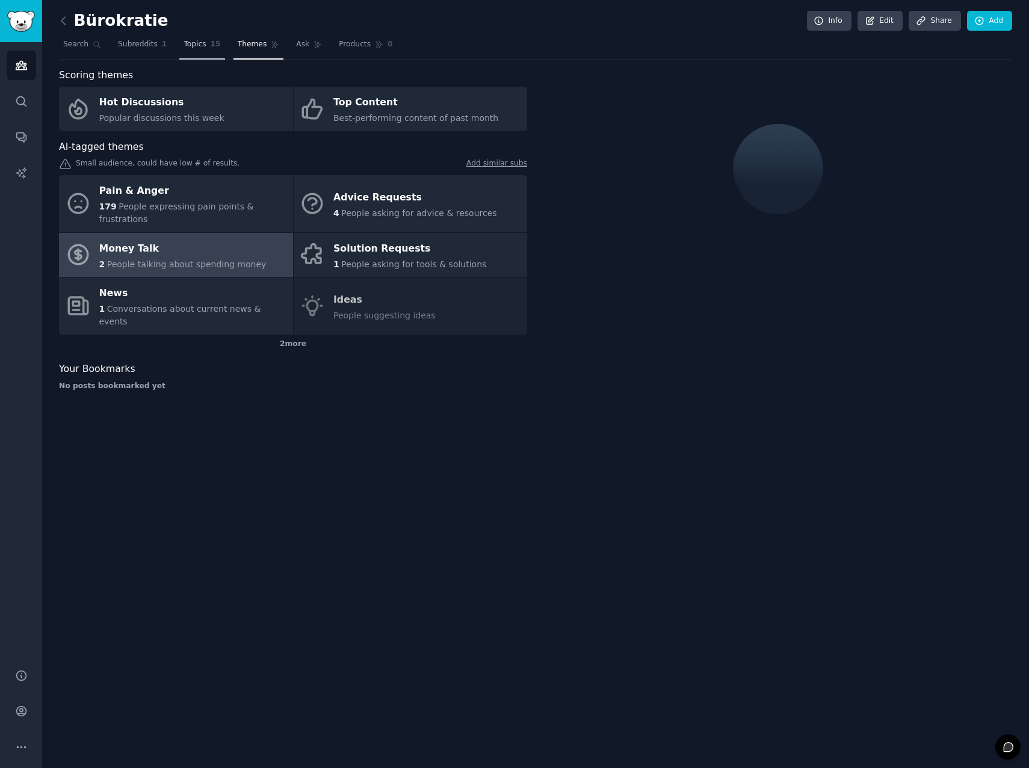
click at [200, 41] on link "Topics 15" at bounding box center [201, 47] width 45 height 25
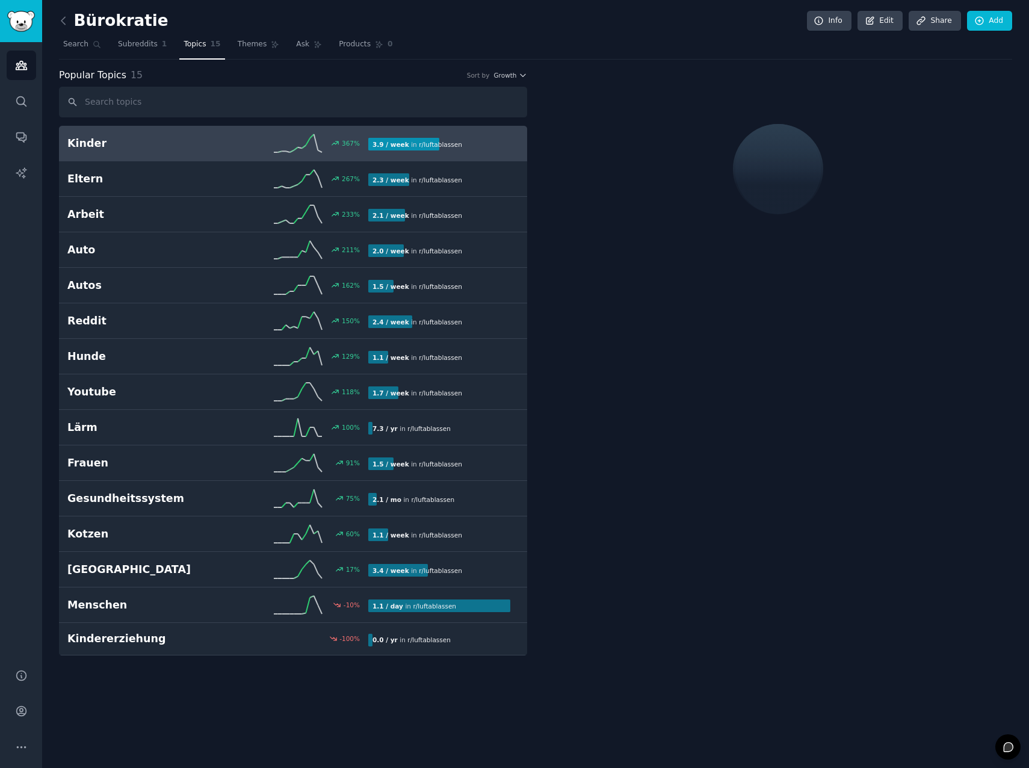
click at [164, 141] on h2 "Kinder" at bounding box center [142, 143] width 150 height 15
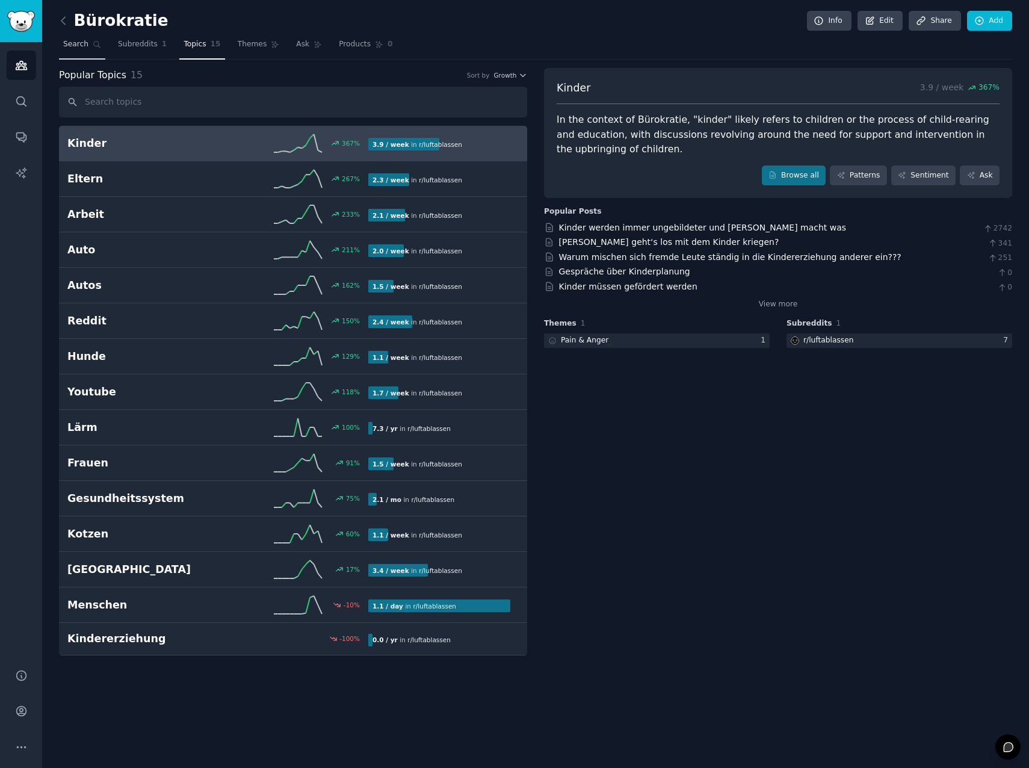
click at [78, 45] on span "Search" at bounding box center [75, 44] width 25 height 11
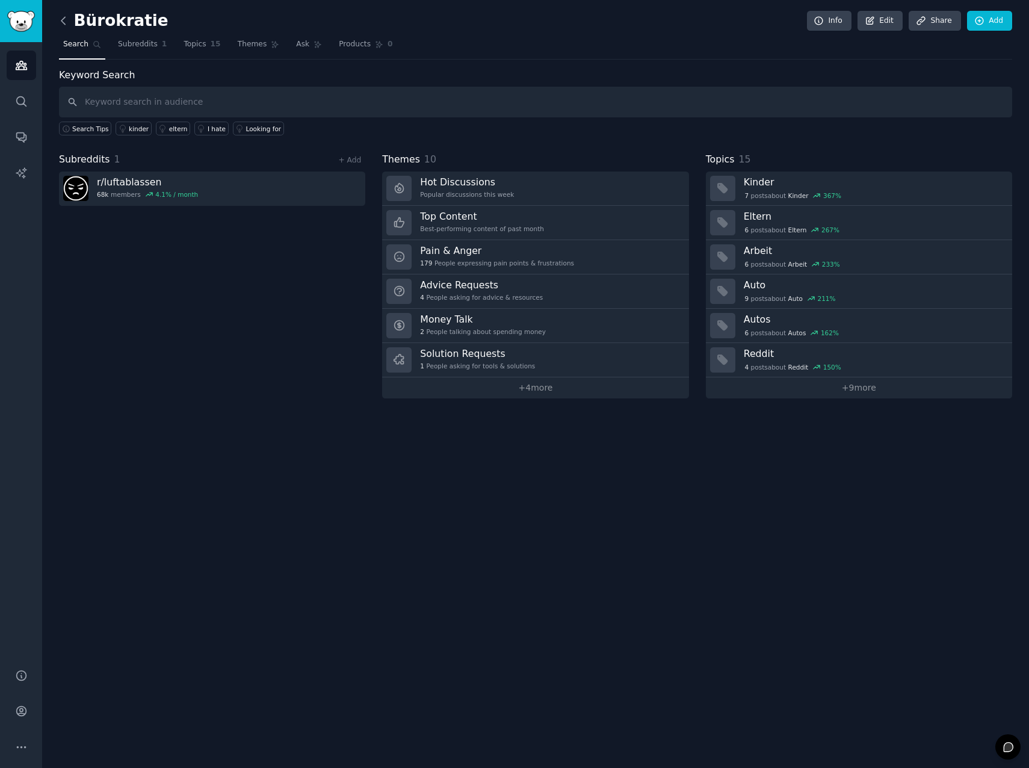
click at [61, 20] on icon at bounding box center [63, 20] width 13 height 13
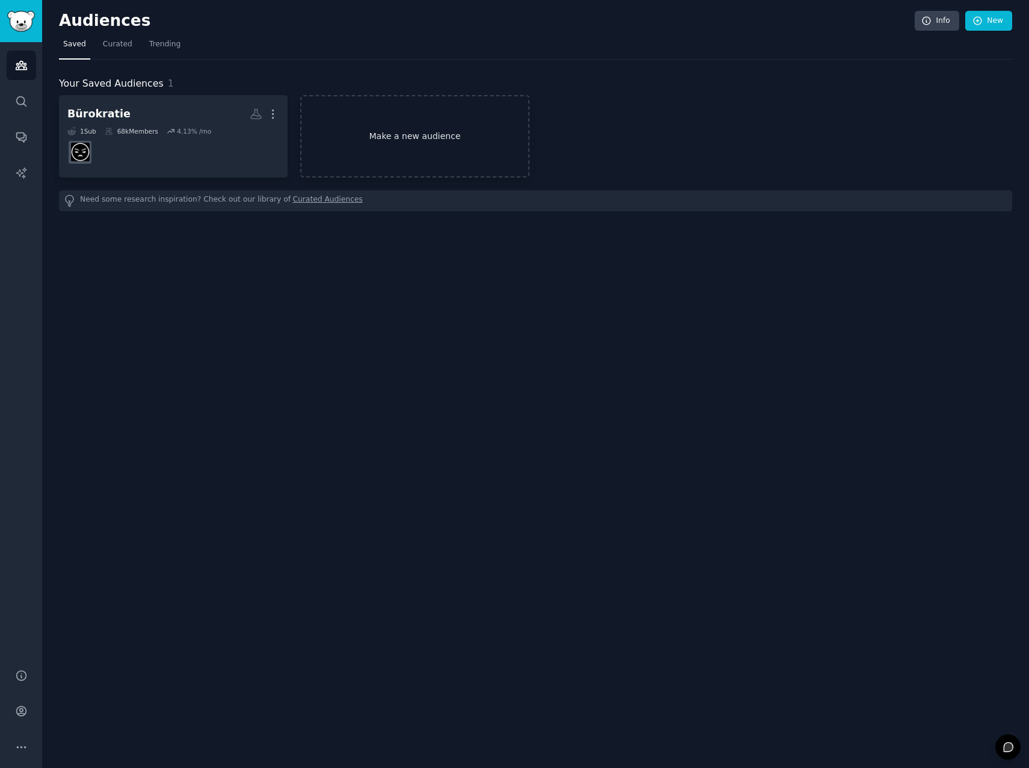
click at [404, 147] on link "Make a new audience" at bounding box center [414, 136] width 229 height 82
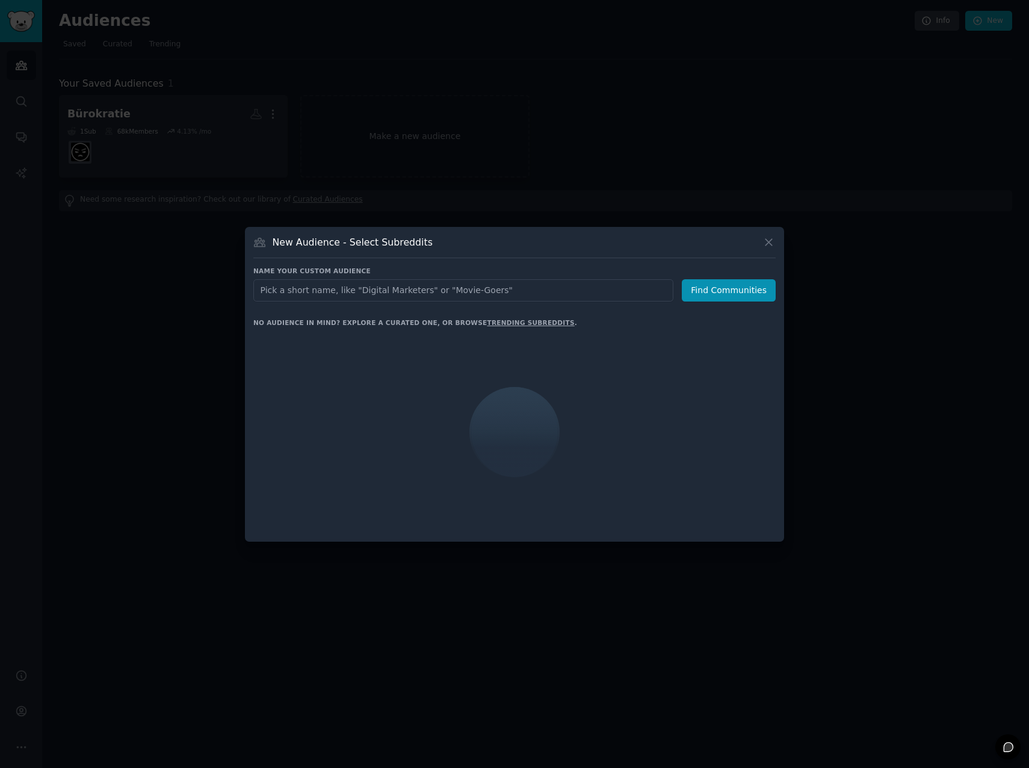
click at [326, 285] on input "text" at bounding box center [463, 290] width 420 height 22
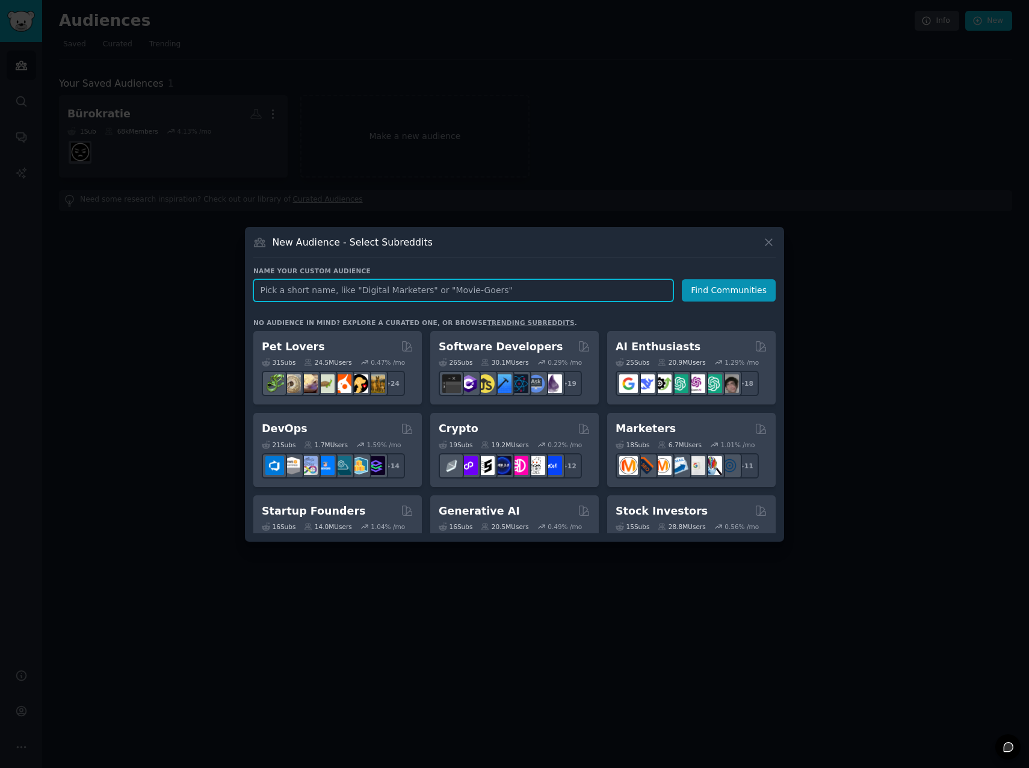
click at [276, 294] on input "text" at bounding box center [463, 290] width 420 height 22
type input "NoStupid"
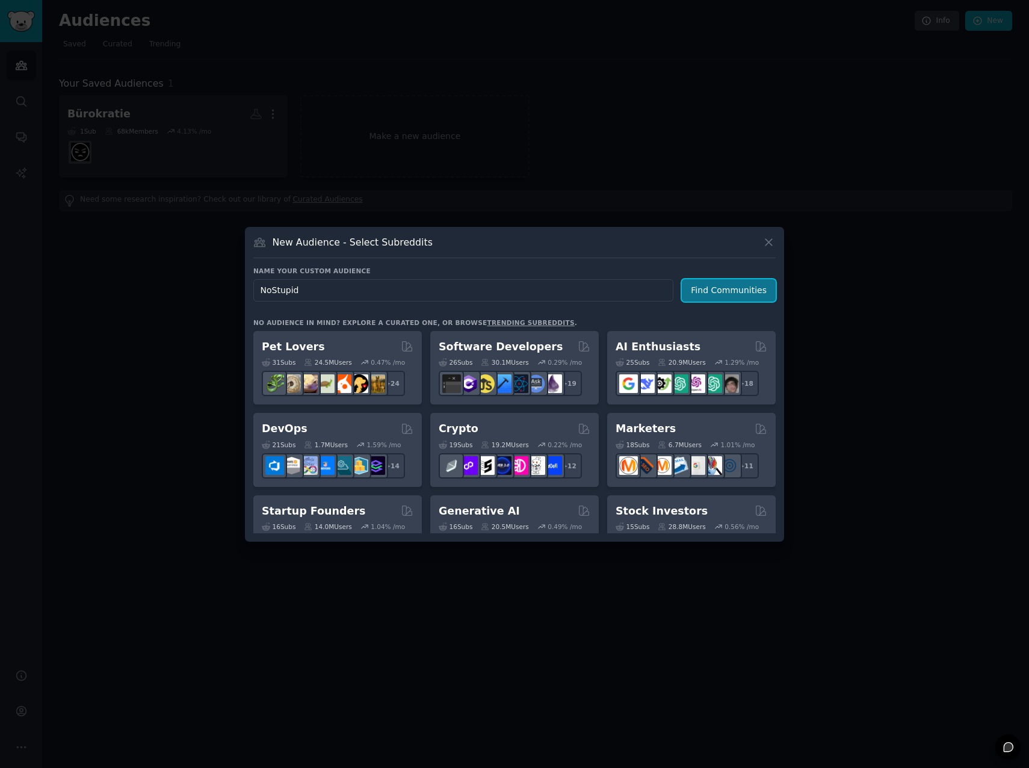
click at [728, 290] on button "Find Communities" at bounding box center [729, 290] width 94 height 22
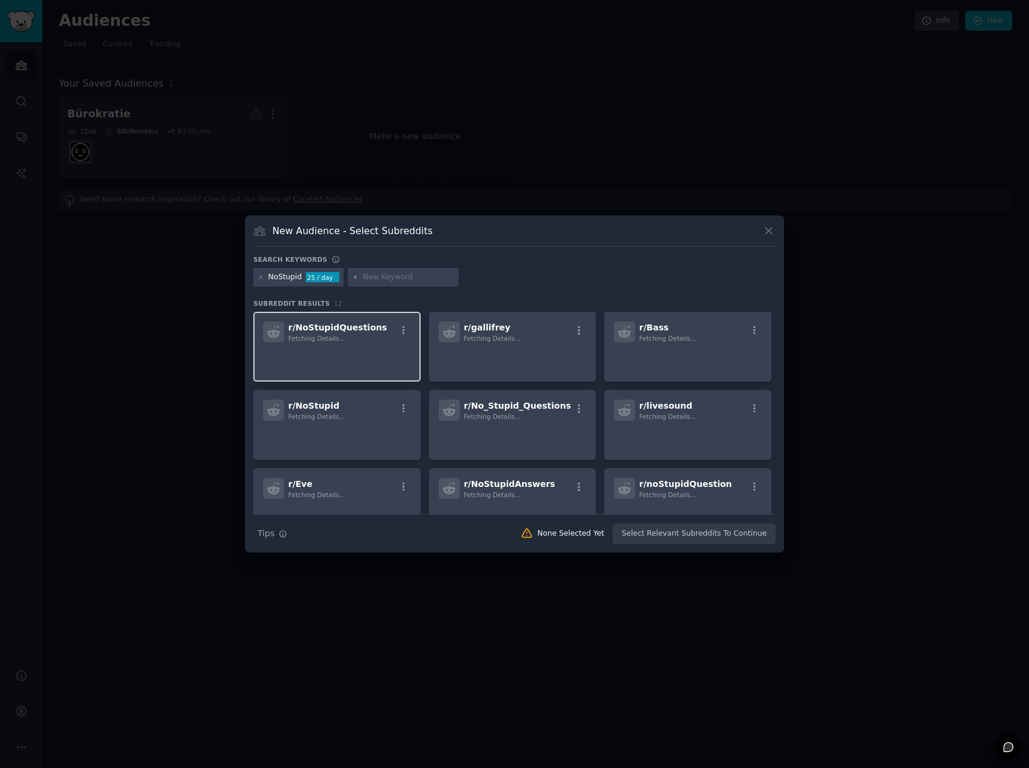
click at [342, 347] on p at bounding box center [337, 359] width 148 height 25
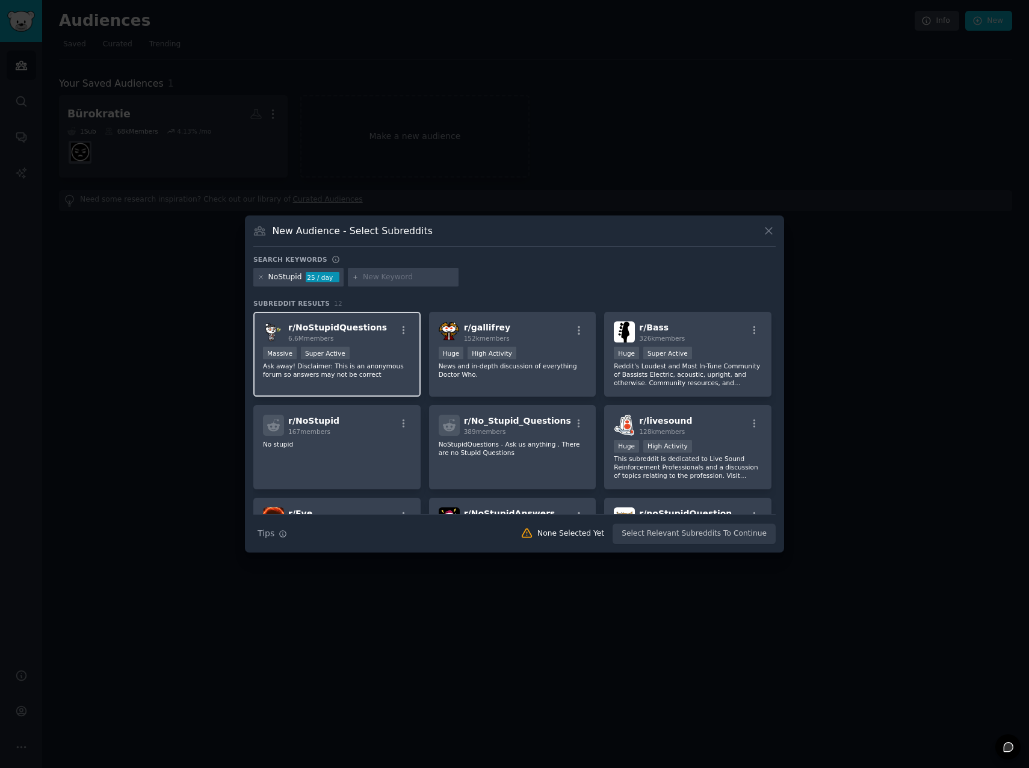
click at [335, 332] on span "r/ NoStupidQuestions" at bounding box center [337, 327] width 99 height 10
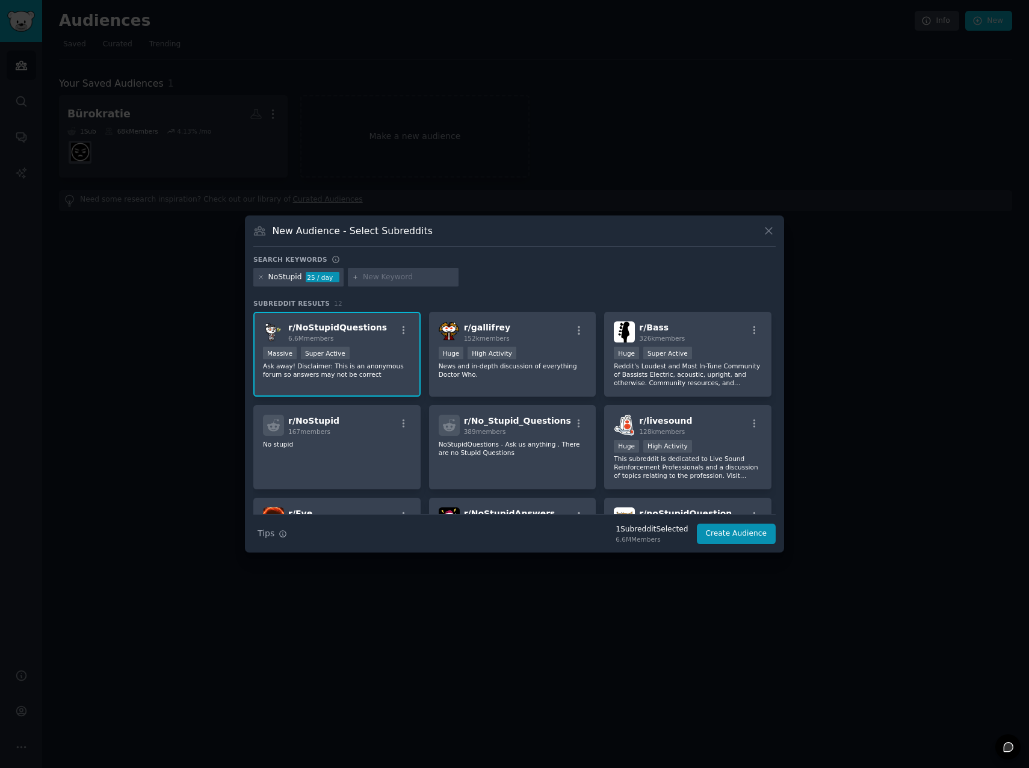
click at [724, 545] on div "New Audience - Select Subreddits Search keywords NoStupid 25 / day Subreddit Re…" at bounding box center [514, 384] width 539 height 338
click at [754, 534] on button "Create Audience" at bounding box center [736, 533] width 79 height 20
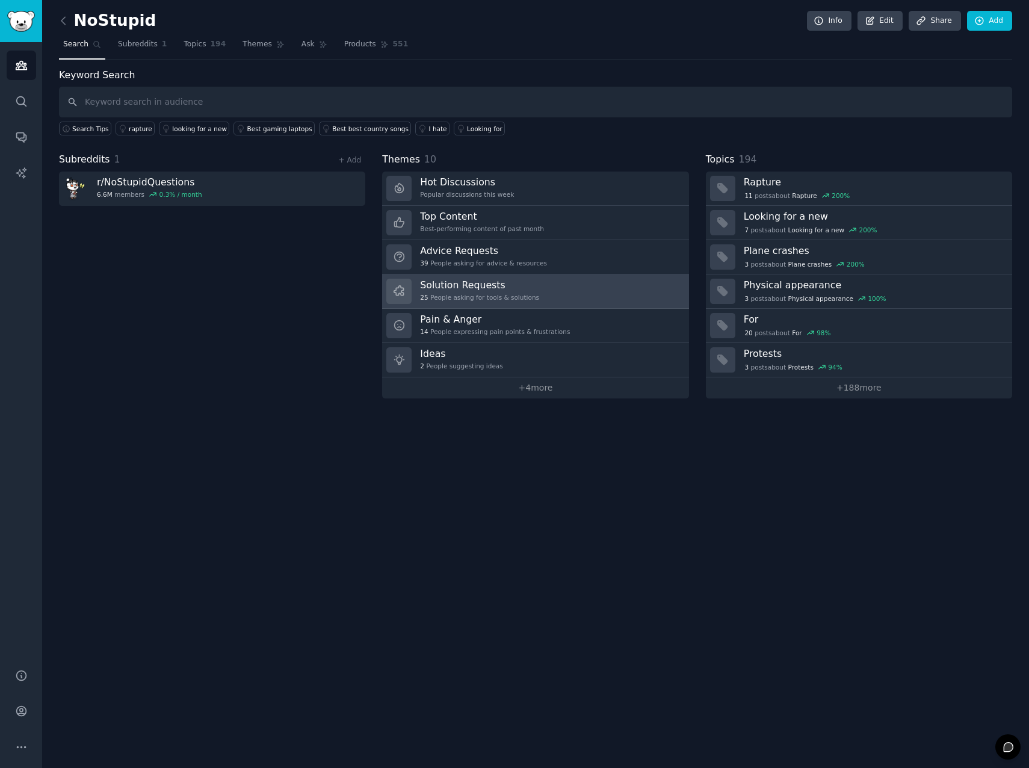
click at [442, 282] on h3 "Solution Requests" at bounding box center [479, 285] width 119 height 13
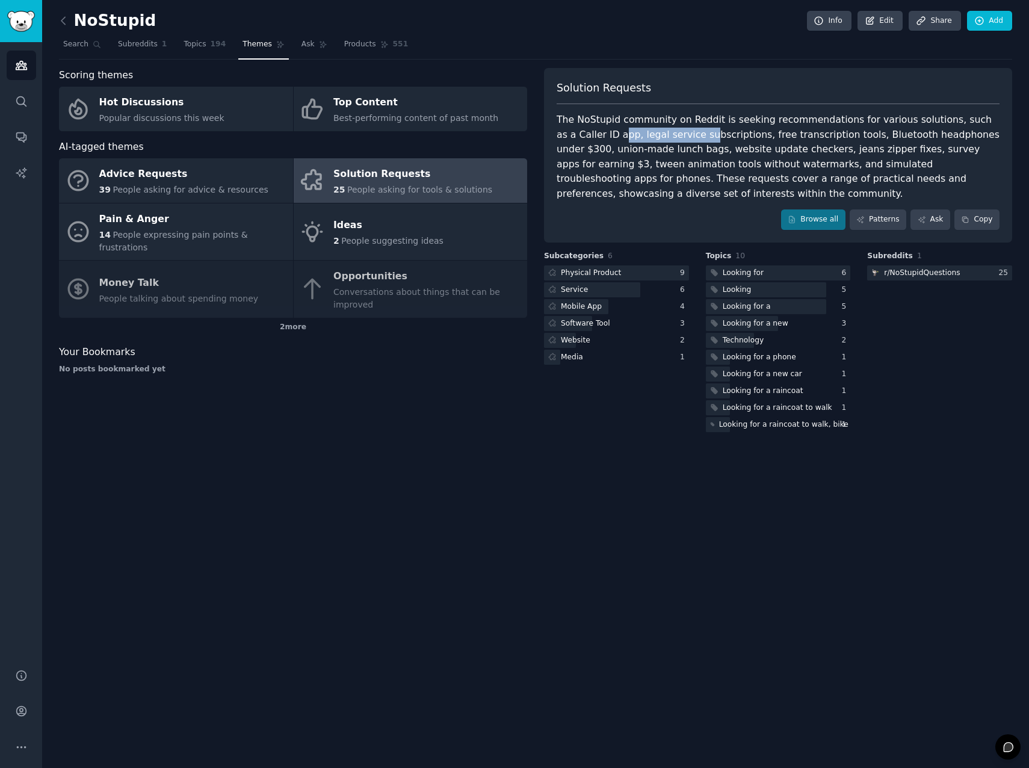
drag, startPoint x: 560, startPoint y: 140, endPoint x: 643, endPoint y: 135, distance: 82.6
click at [643, 135] on div "The NoStupid community on Reddit is seeking recommendations for various solutio…" at bounding box center [778, 157] width 443 height 88
drag, startPoint x: 643, startPoint y: 135, endPoint x: 625, endPoint y: 138, distance: 17.8
click at [625, 138] on div "The NoStupid community on Reddit is seeking recommendations for various solutio…" at bounding box center [778, 157] width 443 height 88
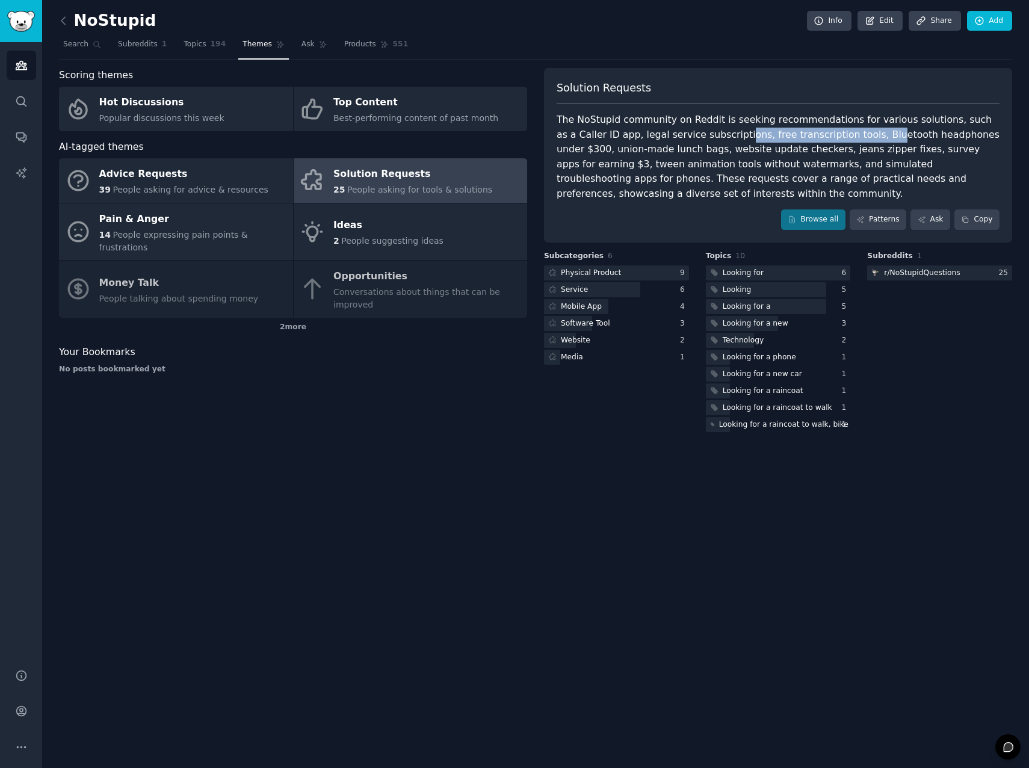
drag, startPoint x: 671, startPoint y: 132, endPoint x: 804, endPoint y: 134, distance: 132.4
click at [804, 134] on div "The NoStupid community on Reddit is seeking recommendations for various solutio…" at bounding box center [778, 157] width 443 height 88
drag, startPoint x: 804, startPoint y: 134, endPoint x: 711, endPoint y: 143, distance: 93.7
click at [711, 143] on div "The NoStupid community on Reddit is seeking recommendations for various solutio…" at bounding box center [778, 157] width 443 height 88
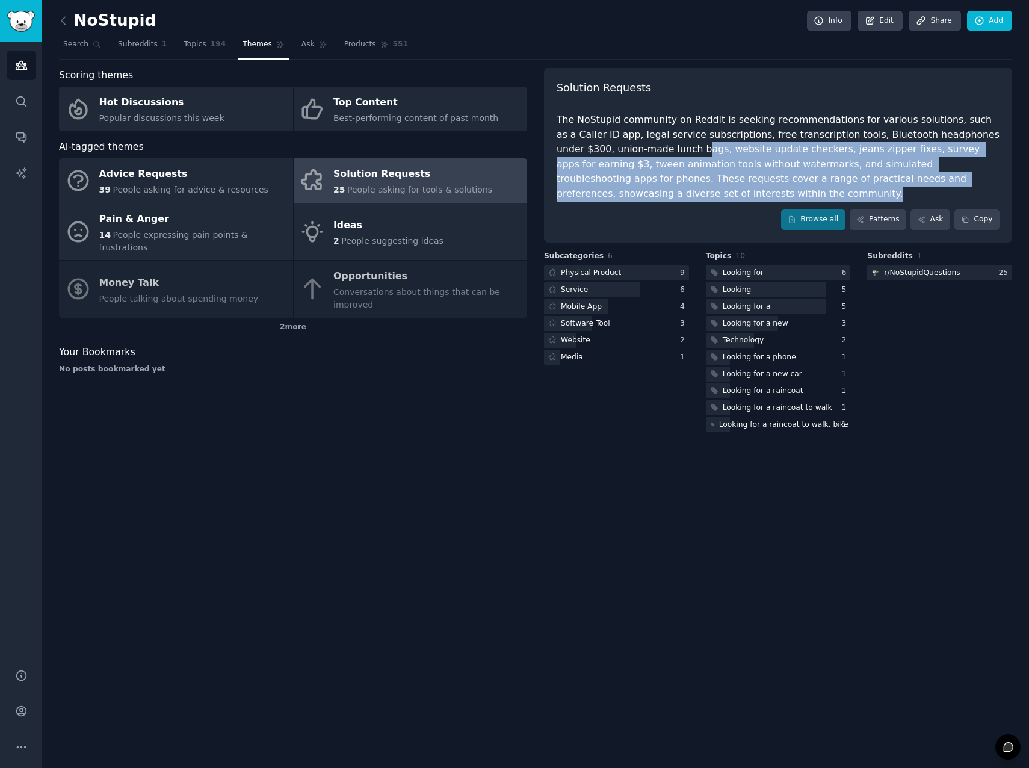
drag, startPoint x: 585, startPoint y: 152, endPoint x: 1007, endPoint y: 176, distance: 422.4
click at [1007, 176] on div "Solution Requests The NoStupid community on Reddit is seeking recommendations f…" at bounding box center [778, 155] width 468 height 174
click at [78, 40] on span "Search" at bounding box center [75, 44] width 25 height 11
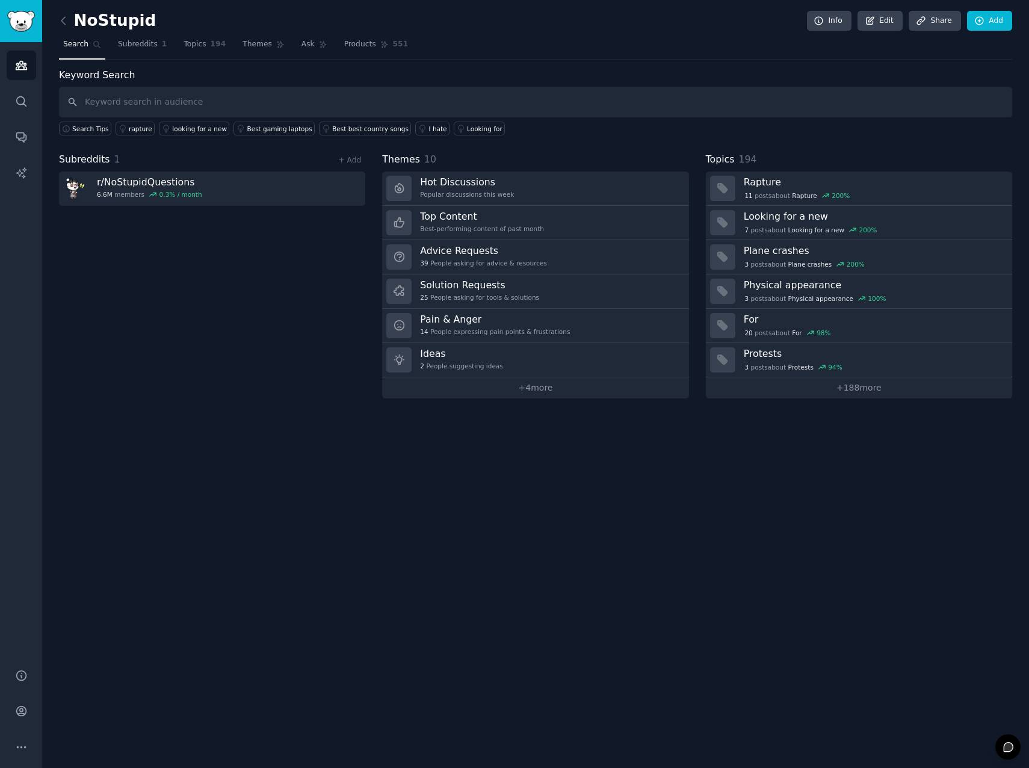
click at [165, 97] on input "text" at bounding box center [535, 102] width 953 height 31
click at [64, 19] on icon at bounding box center [63, 20] width 13 height 13
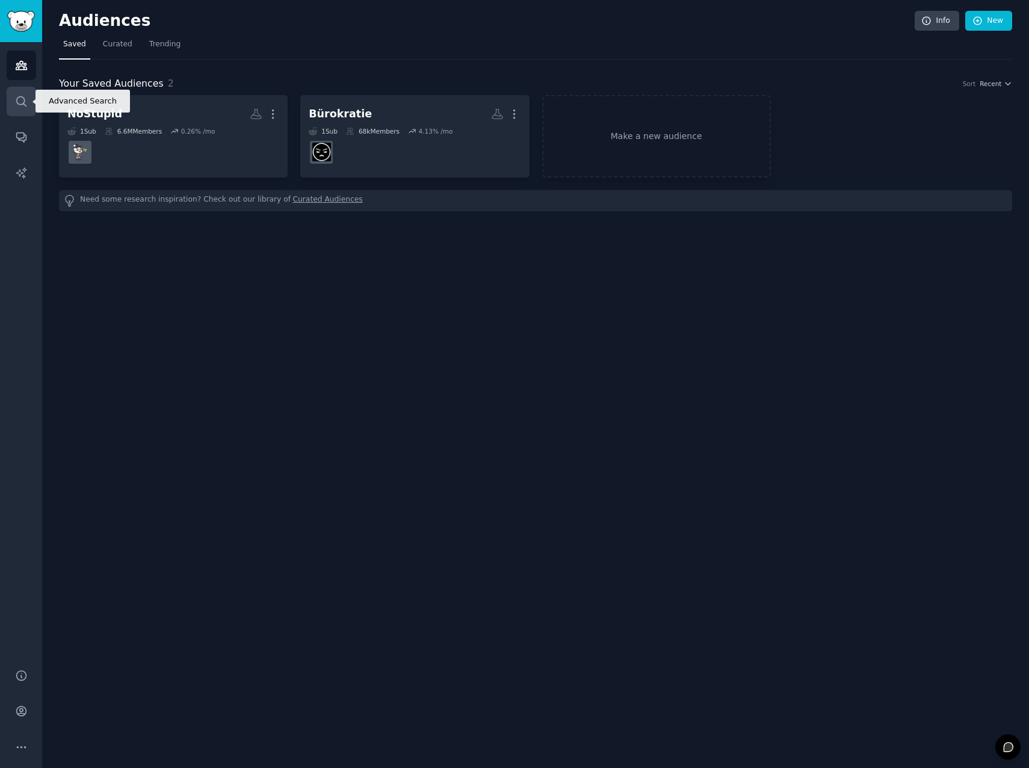
click at [31, 112] on link "Search" at bounding box center [21, 101] width 29 height 29
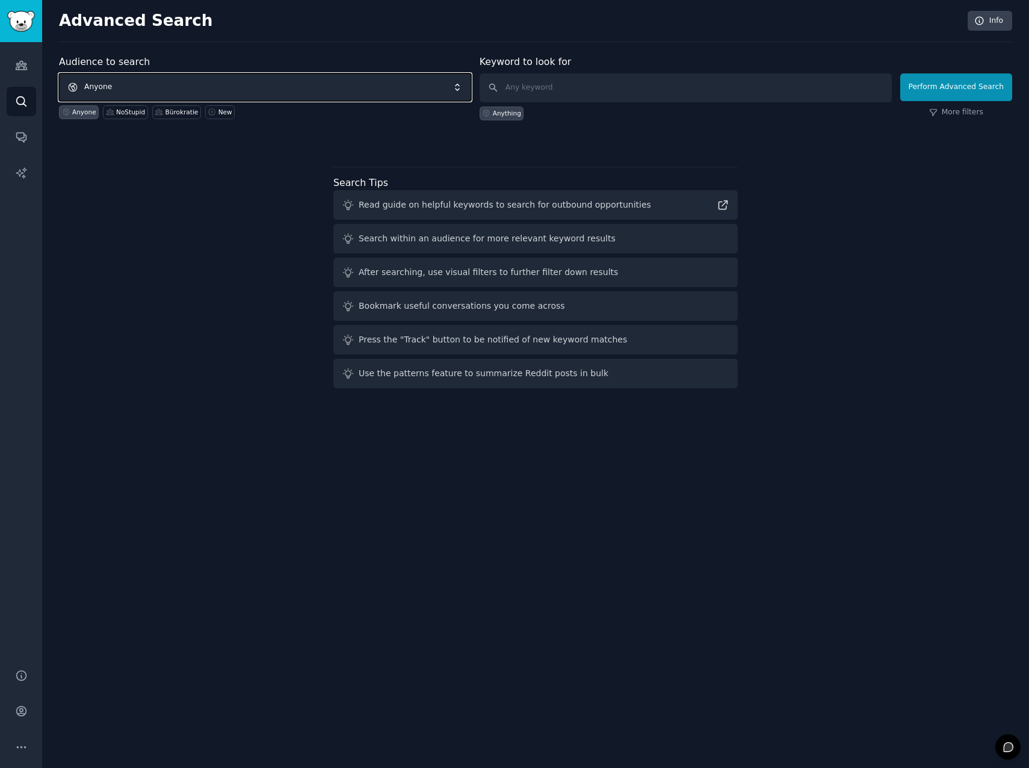
click at [129, 84] on span "Anyone" at bounding box center [265, 87] width 412 height 28
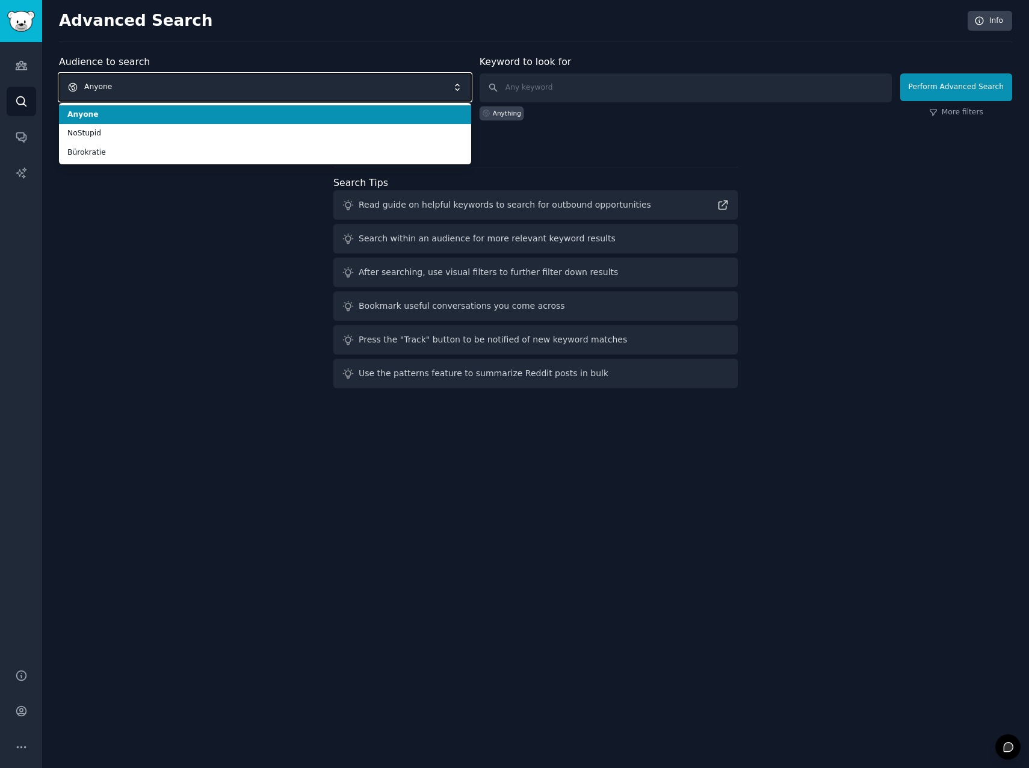
click at [129, 84] on span "Anyone" at bounding box center [265, 87] width 412 height 28
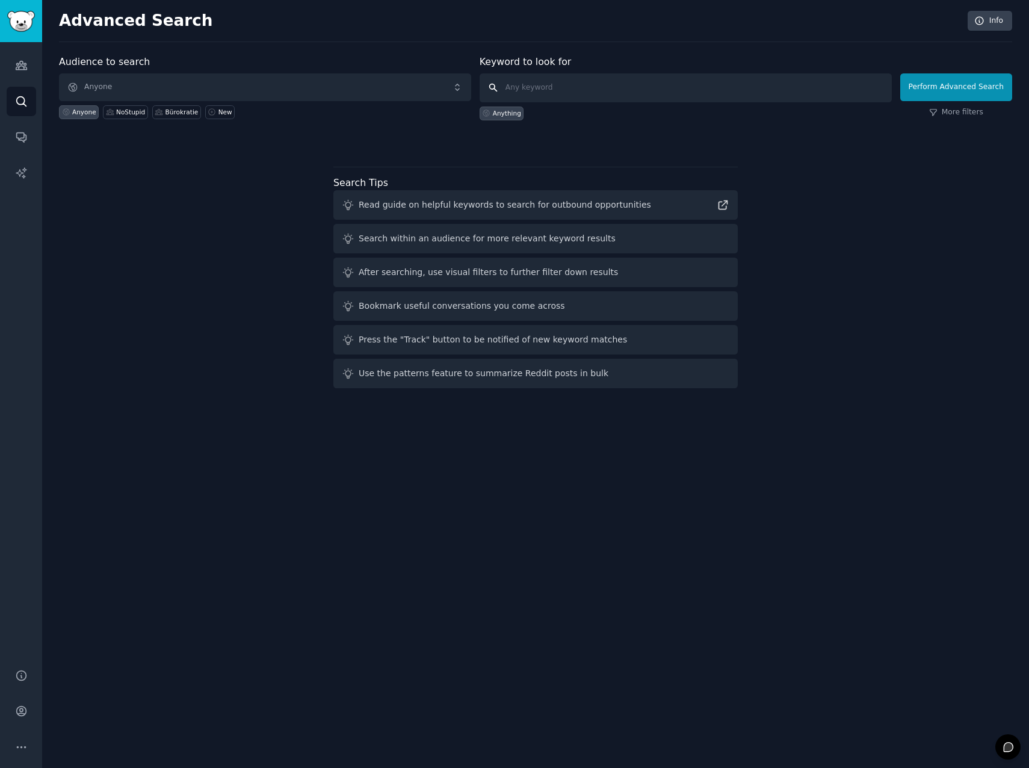
click at [535, 91] on input "text" at bounding box center [686, 87] width 412 height 29
type input "Gibt es eine App"
click button "Perform Advanced Search" at bounding box center [956, 87] width 112 height 28
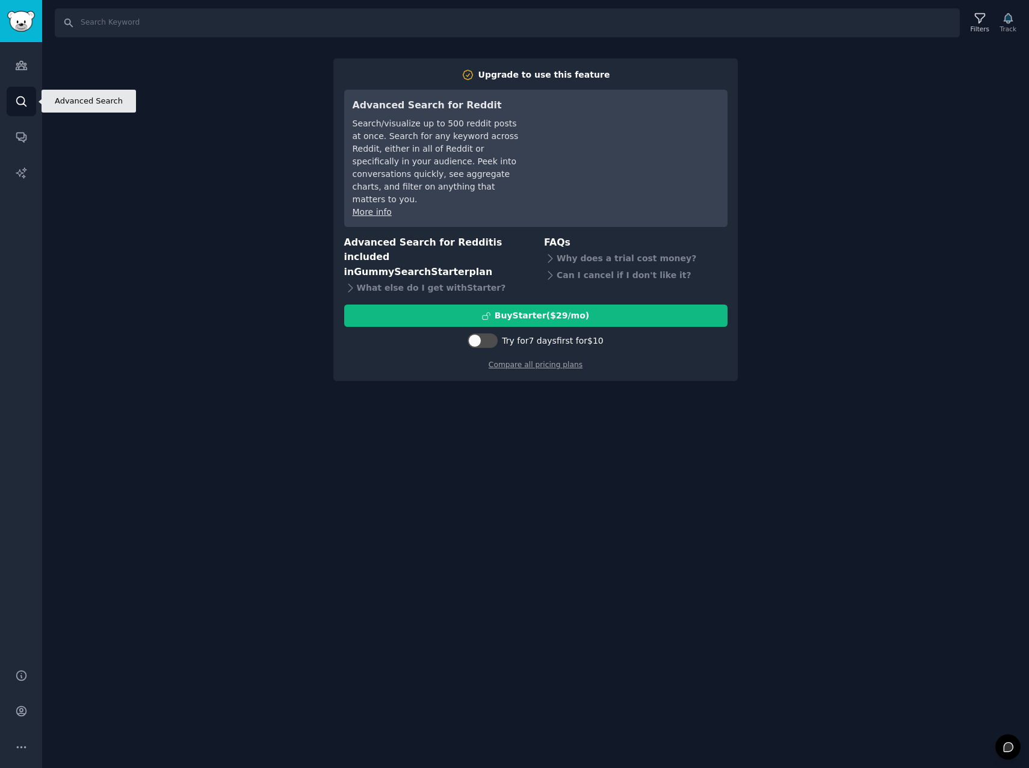
click at [23, 106] on icon "Sidebar" at bounding box center [21, 101] width 13 height 13
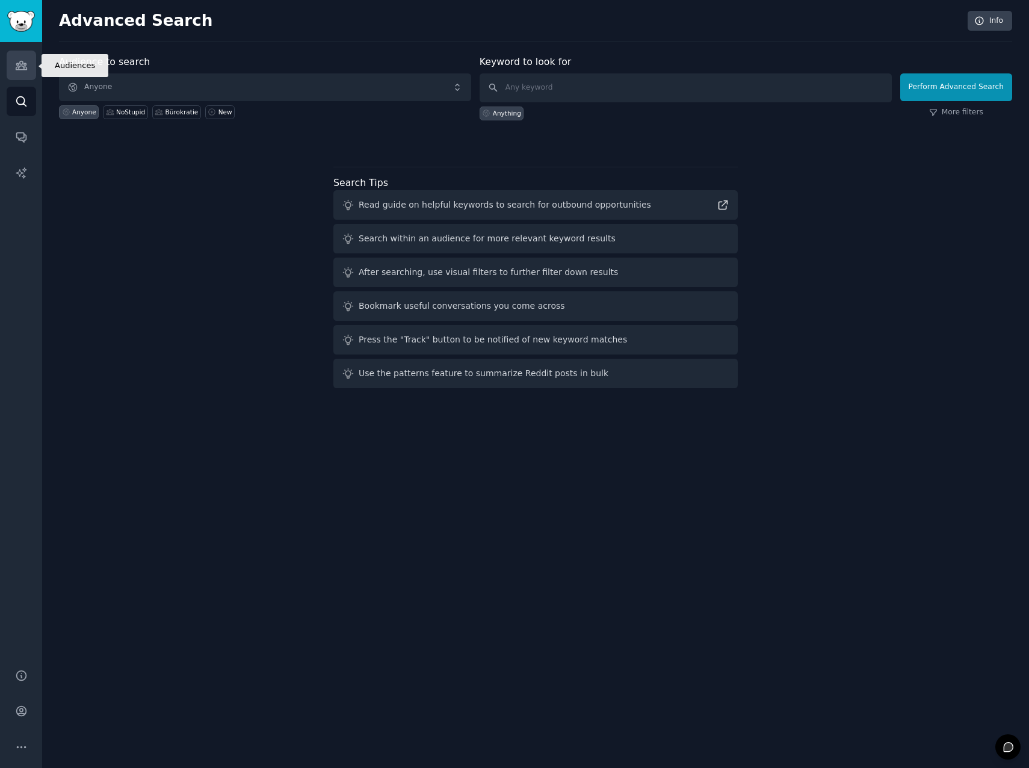
click at [33, 69] on link "Audiences" at bounding box center [21, 65] width 29 height 29
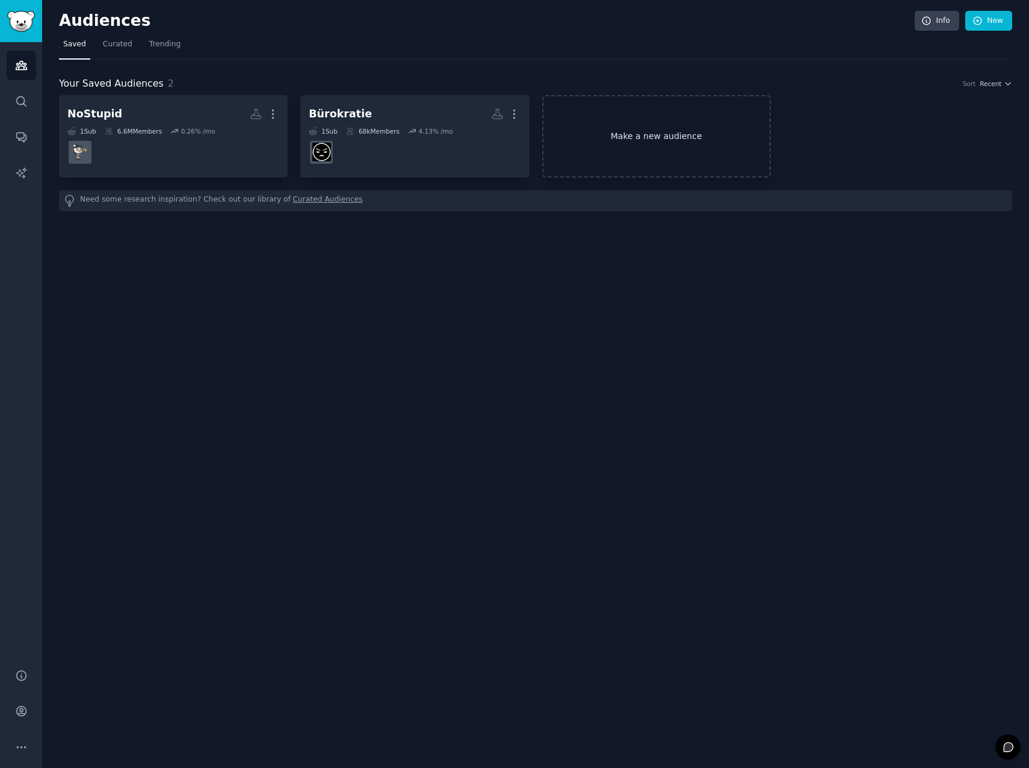
click at [665, 136] on link "Make a new audience" at bounding box center [656, 136] width 229 height 82
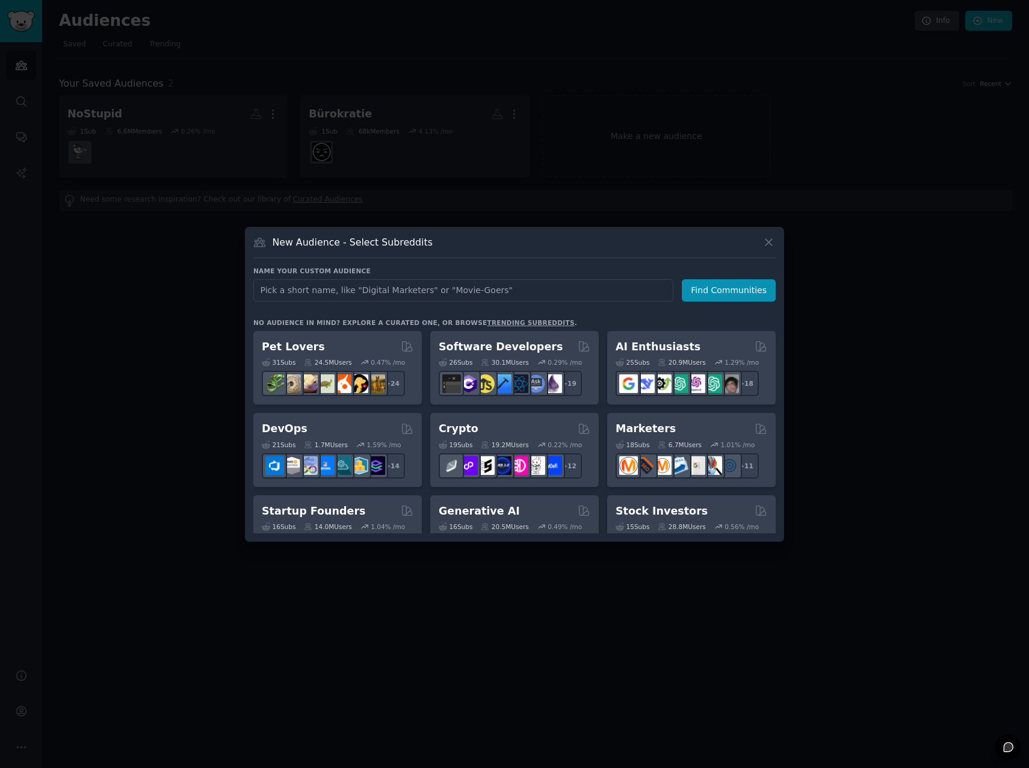
click at [335, 295] on input "text" at bounding box center [463, 290] width 420 height 22
type input "Is"
